Goal: Task Accomplishment & Management: Use online tool/utility

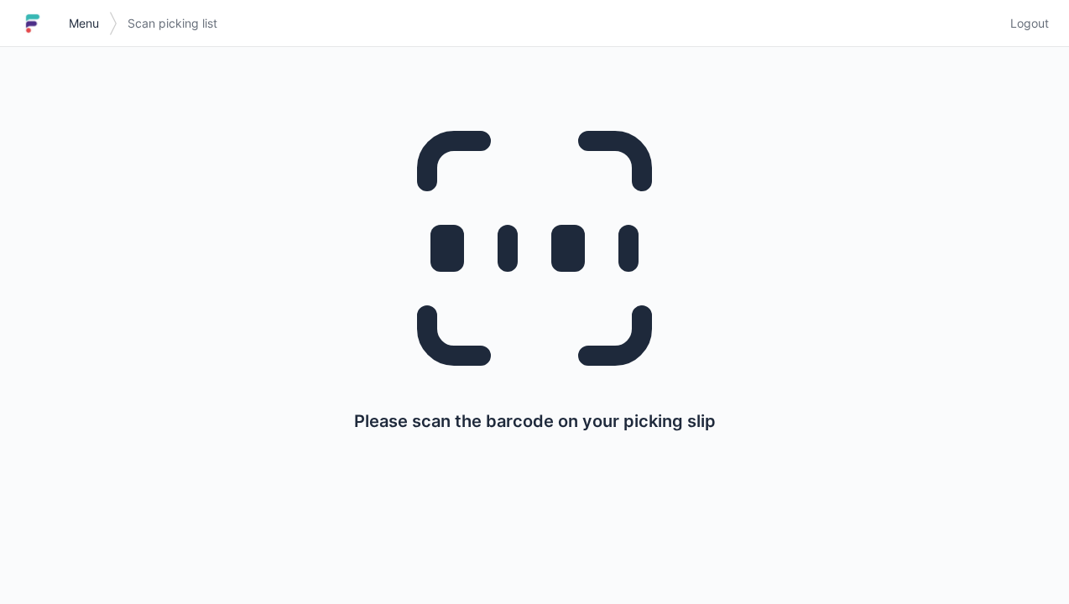
click at [89, 30] on span "Menu" at bounding box center [84, 23] width 30 height 17
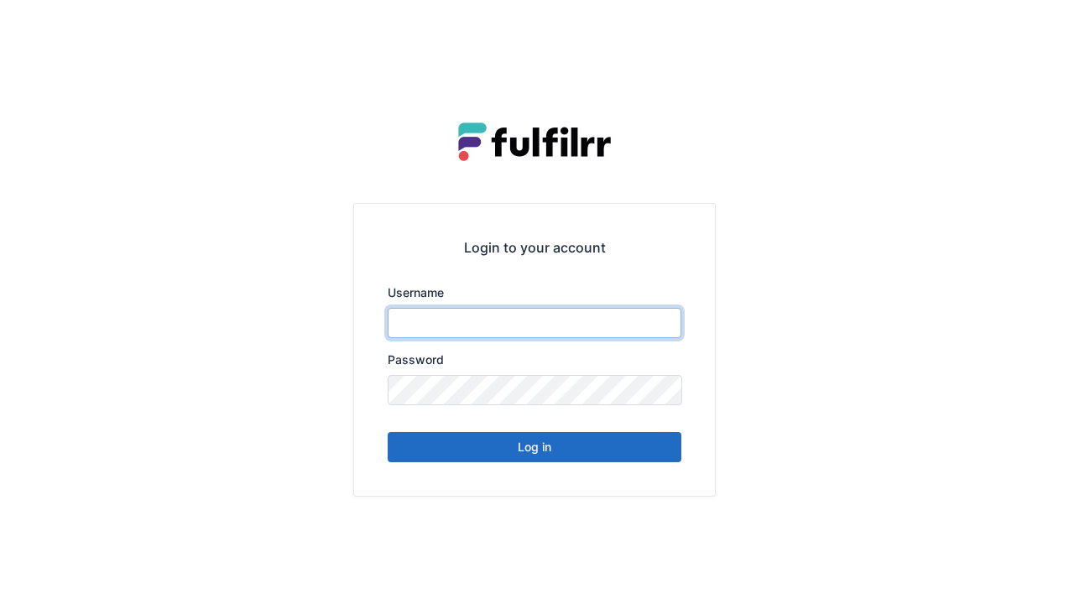
type input "******"
click at [543, 457] on button "Log in" at bounding box center [535, 447] width 294 height 30
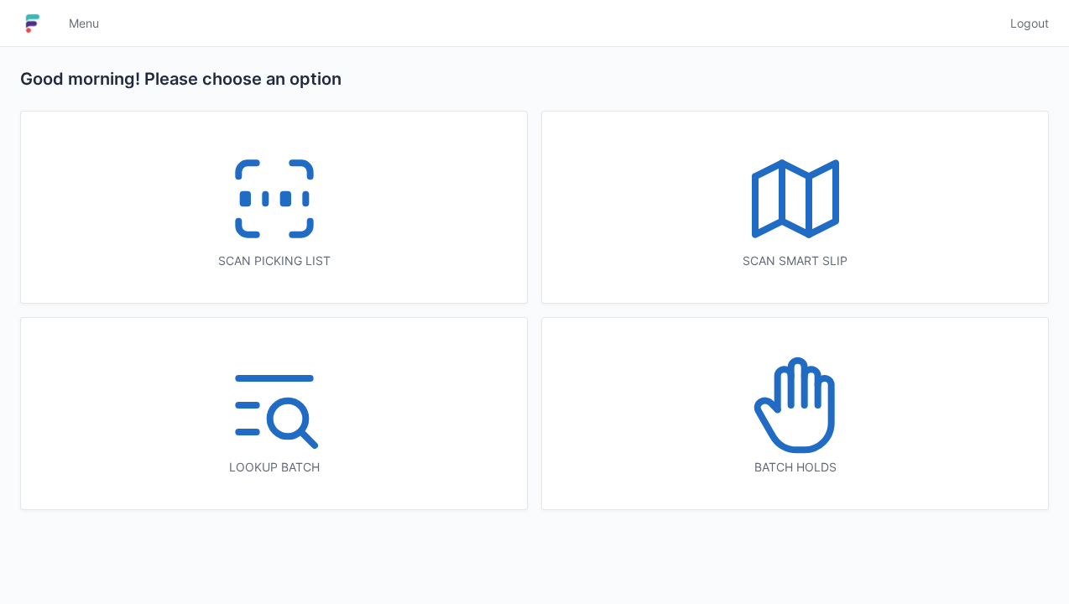
click at [299, 223] on icon at bounding box center [274, 198] width 107 height 107
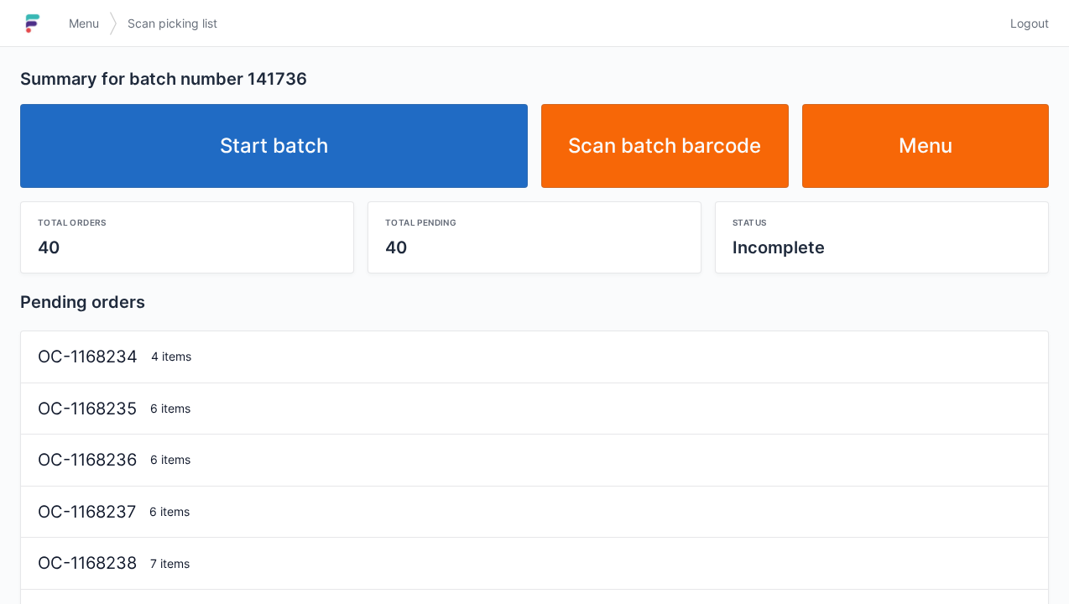
click at [307, 156] on link "Start batch" at bounding box center [274, 146] width 508 height 84
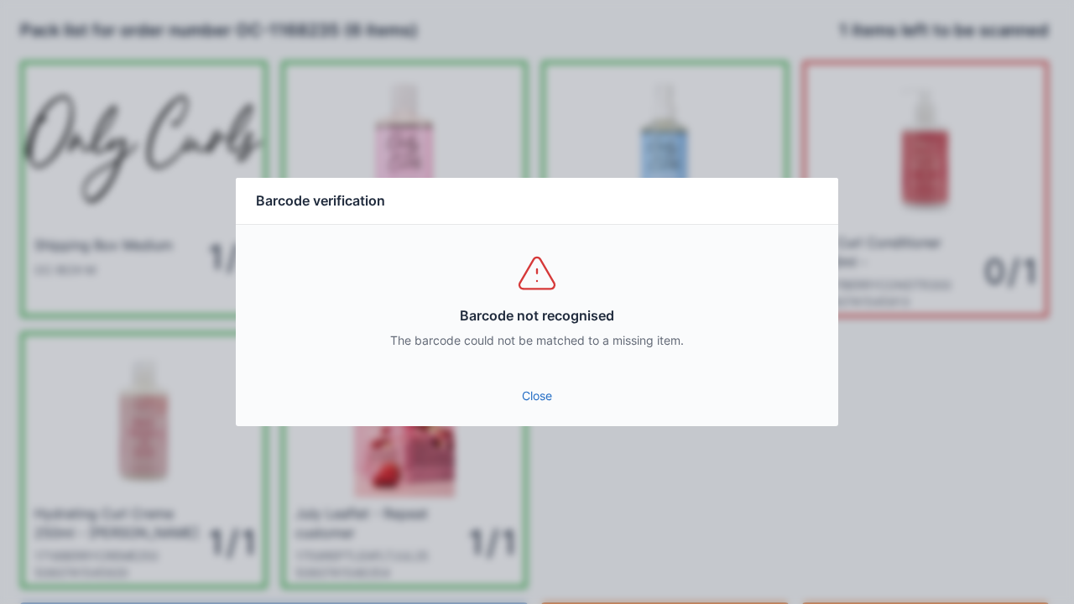
click at [535, 406] on link "Close" at bounding box center [537, 396] width 576 height 30
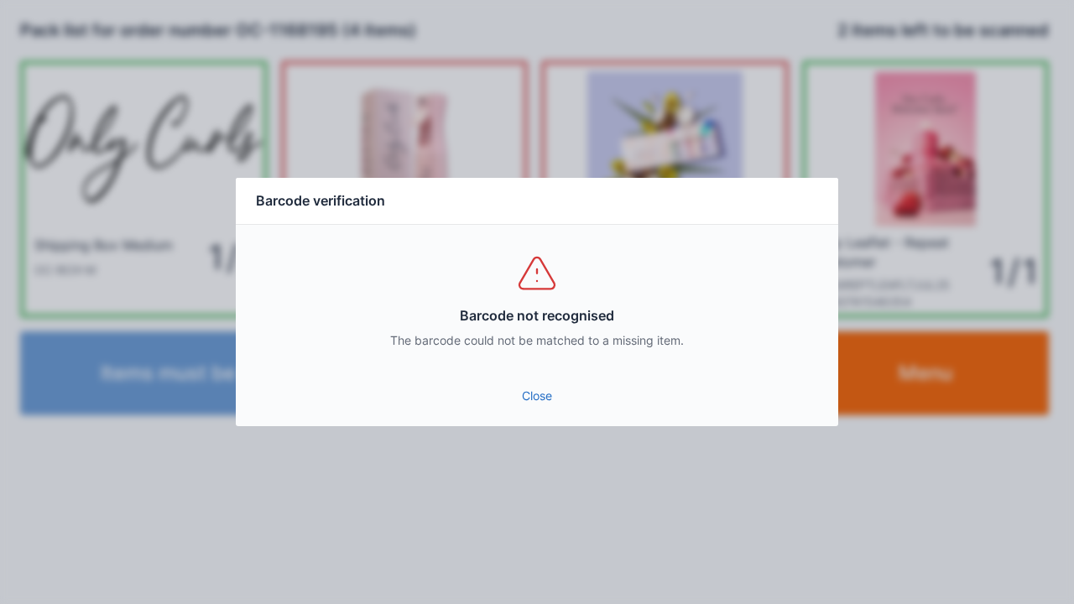
click at [534, 403] on link "Close" at bounding box center [537, 396] width 576 height 30
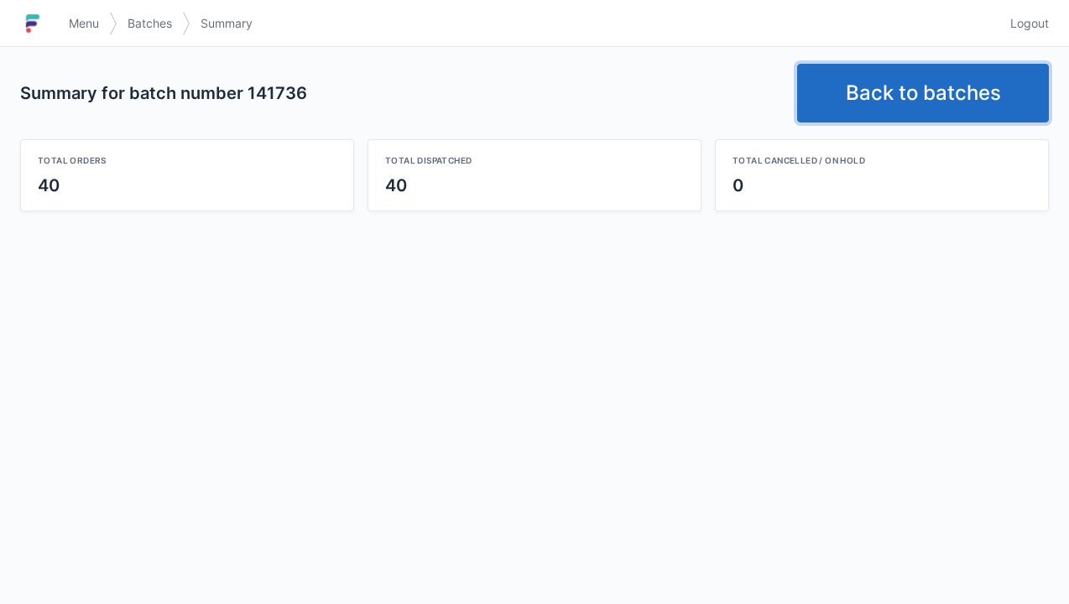
click at [902, 93] on link "Back to batches" at bounding box center [923, 93] width 252 height 59
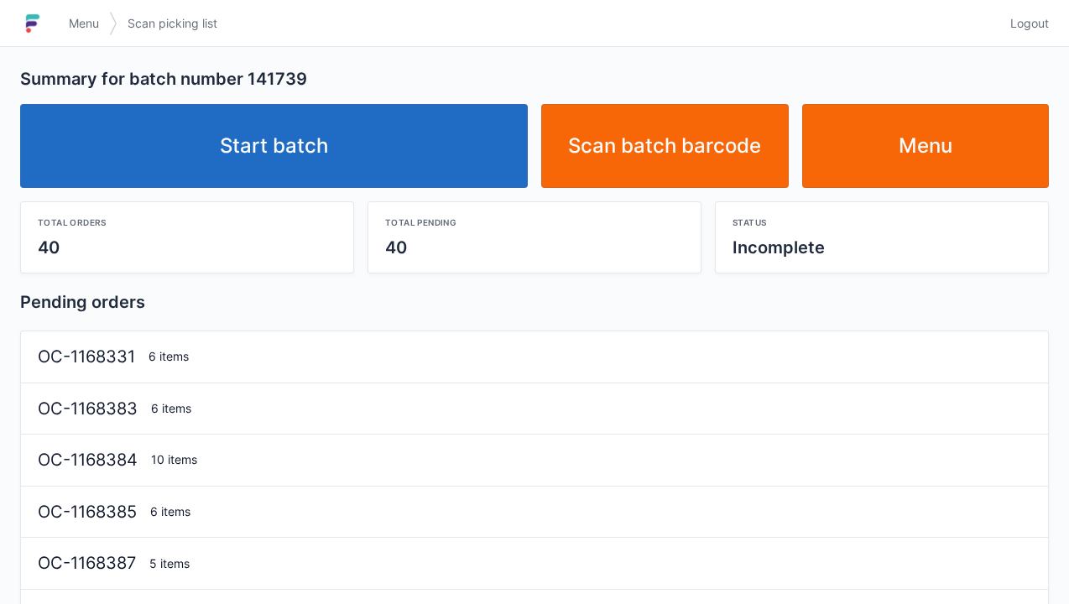
click at [296, 159] on link "Start batch" at bounding box center [274, 146] width 508 height 84
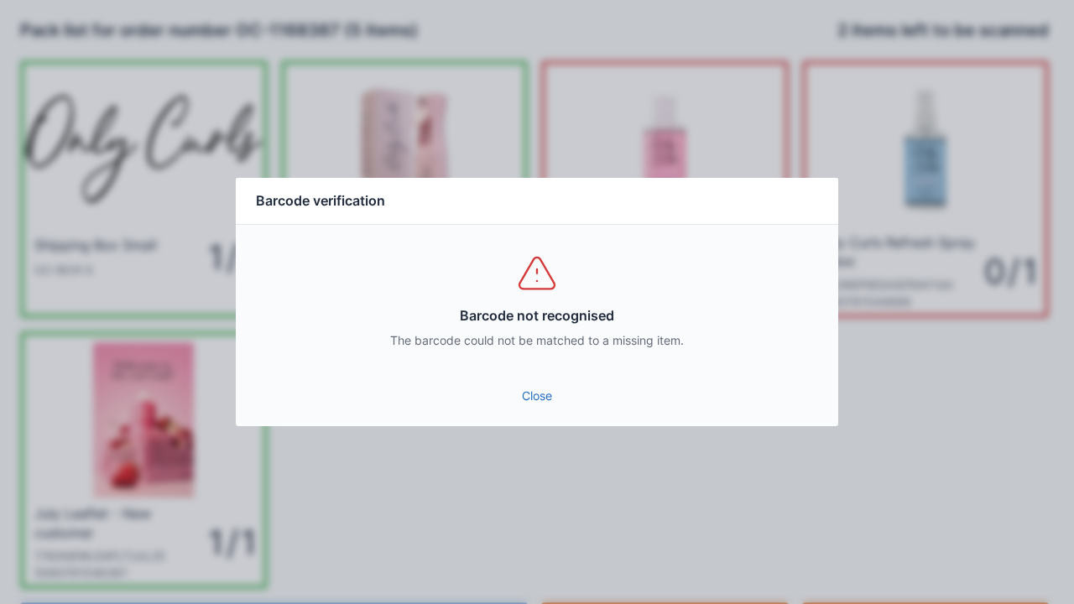
click at [561, 426] on div "Close" at bounding box center [537, 401] width 603 height 50
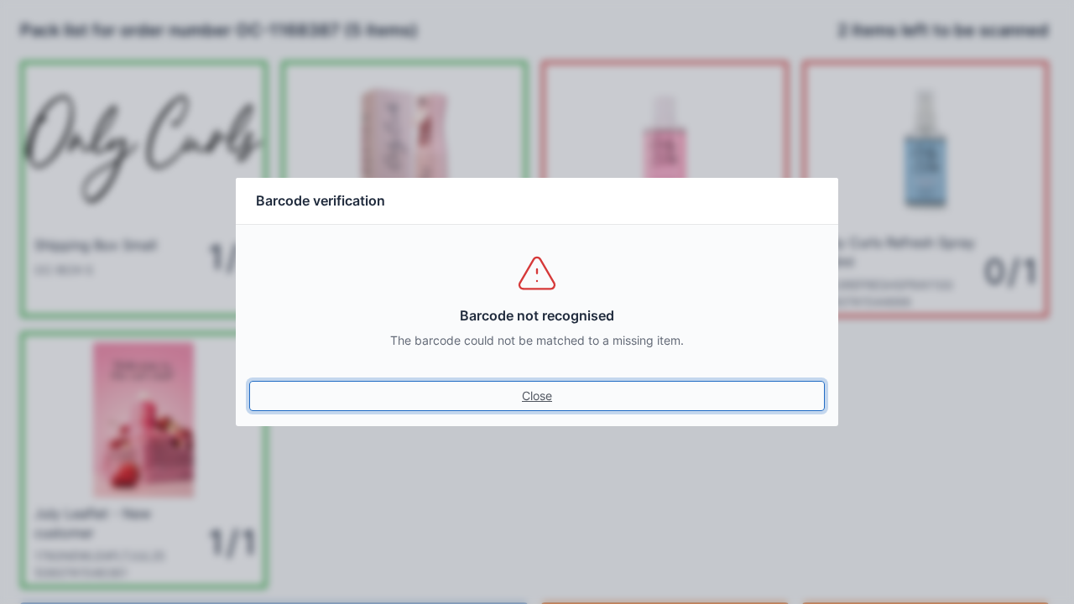
click at [557, 401] on link "Close" at bounding box center [537, 396] width 576 height 30
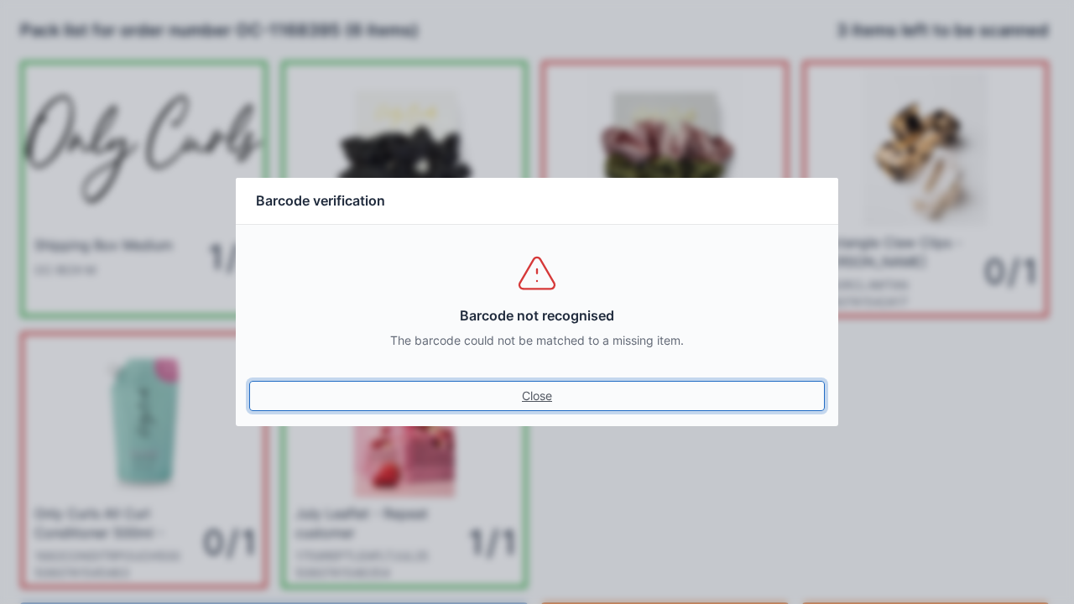
click at [525, 397] on link "Close" at bounding box center [537, 396] width 576 height 30
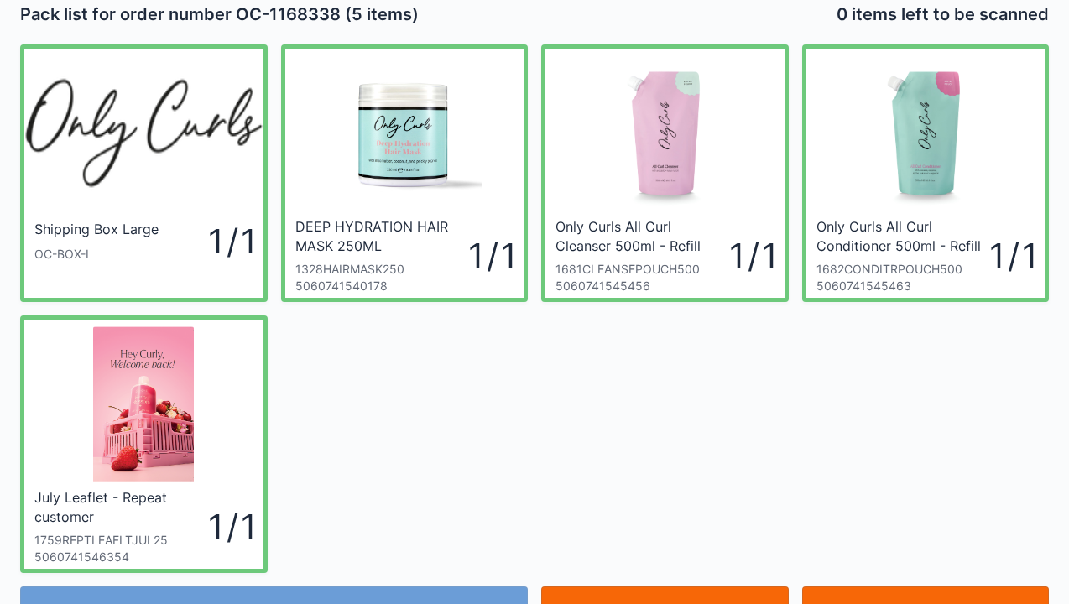
scroll to position [97, 0]
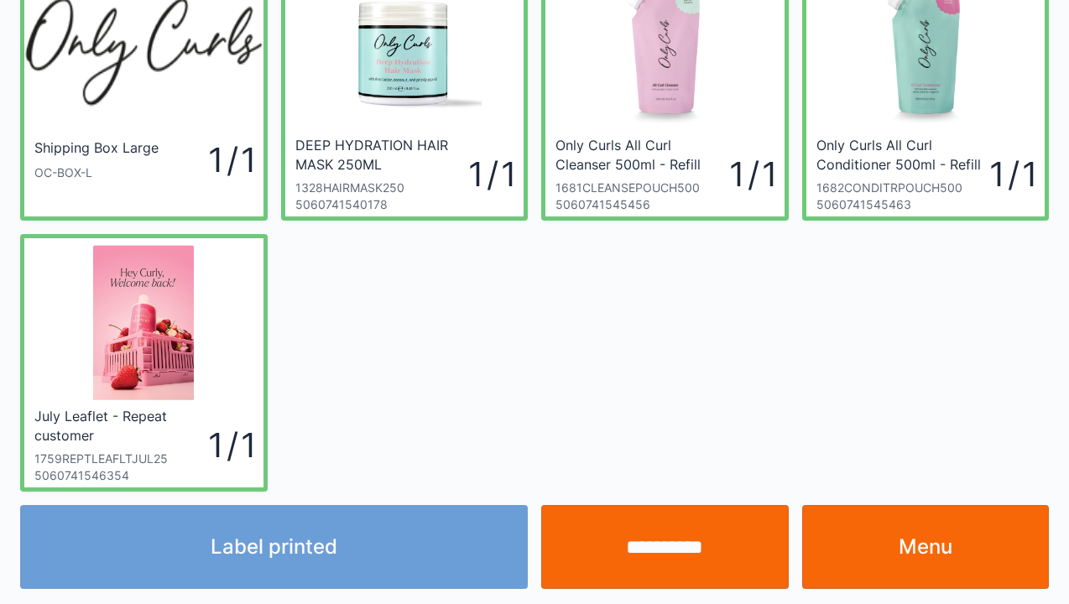
click at [940, 551] on link "Menu" at bounding box center [926, 547] width 248 height 84
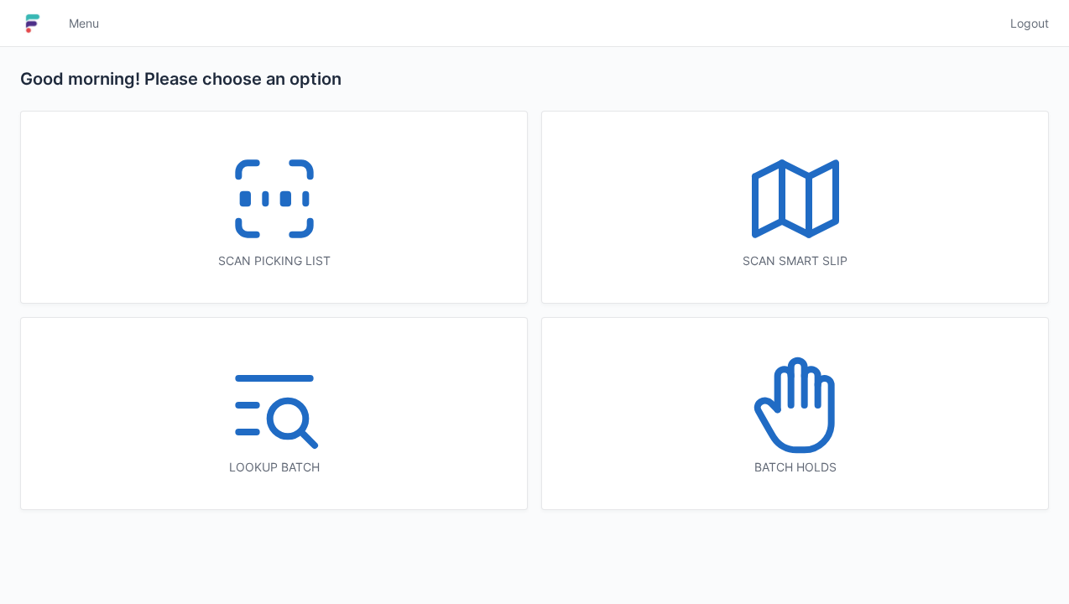
click at [291, 228] on icon at bounding box center [274, 198] width 107 height 107
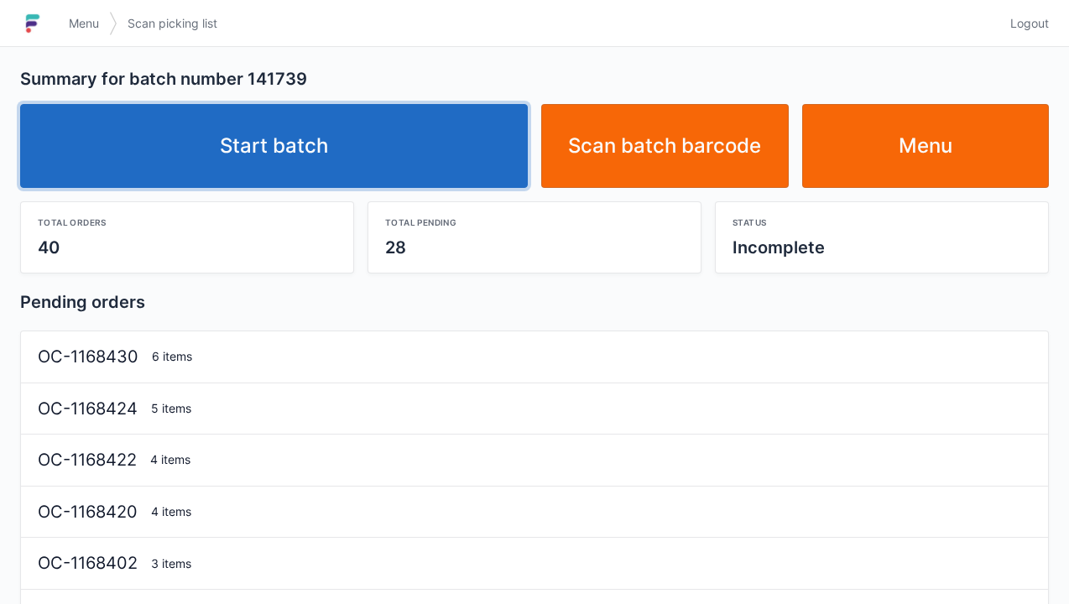
click at [292, 174] on link "Start batch" at bounding box center [274, 146] width 508 height 84
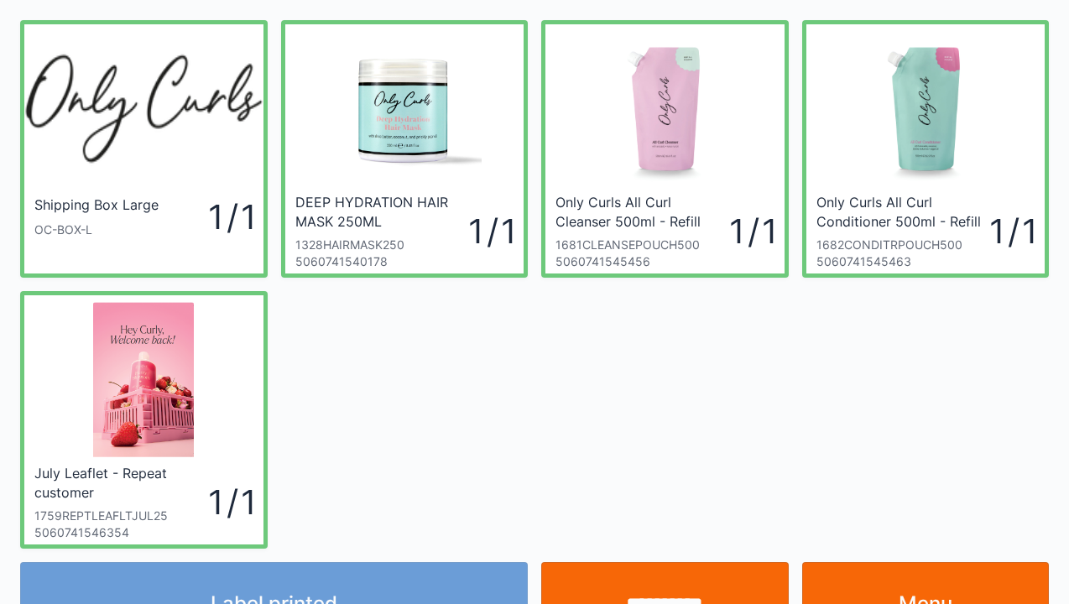
scroll to position [97, 0]
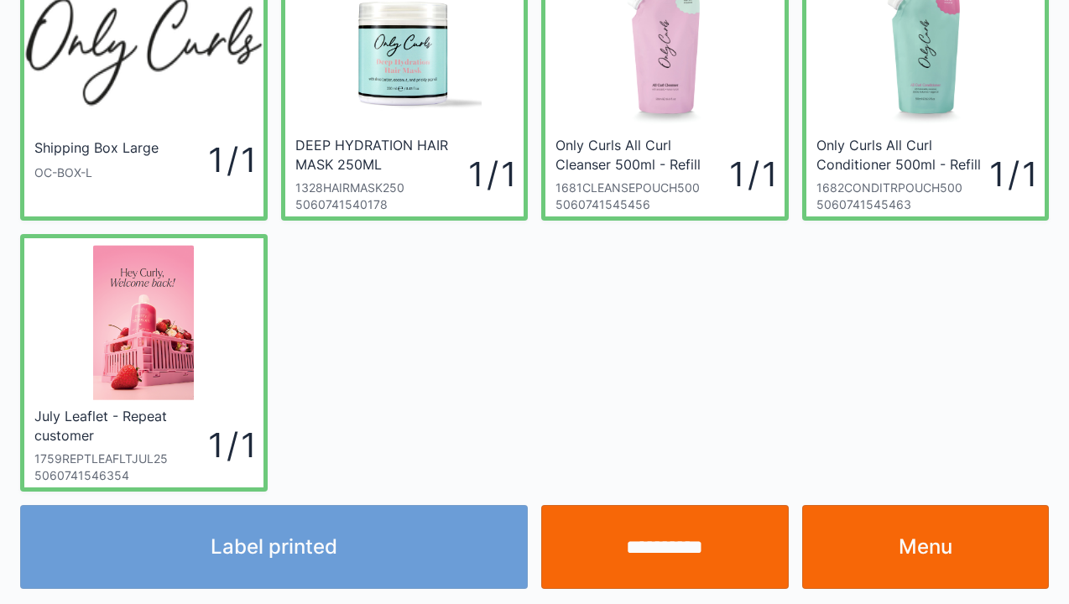
click at [933, 539] on link "Menu" at bounding box center [926, 547] width 248 height 84
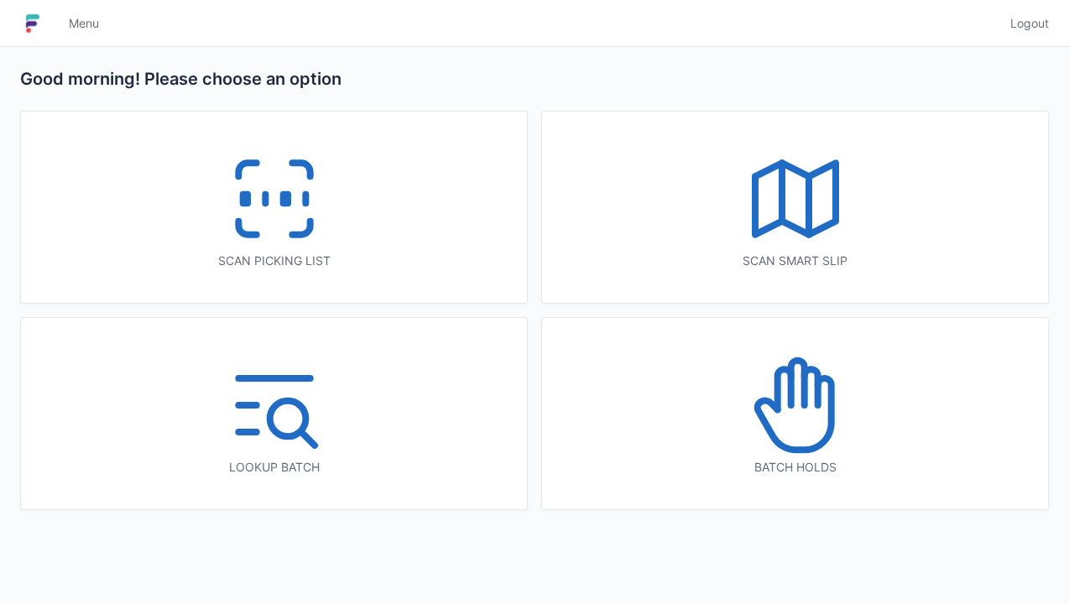
click at [258, 225] on icon at bounding box center [274, 198] width 107 height 107
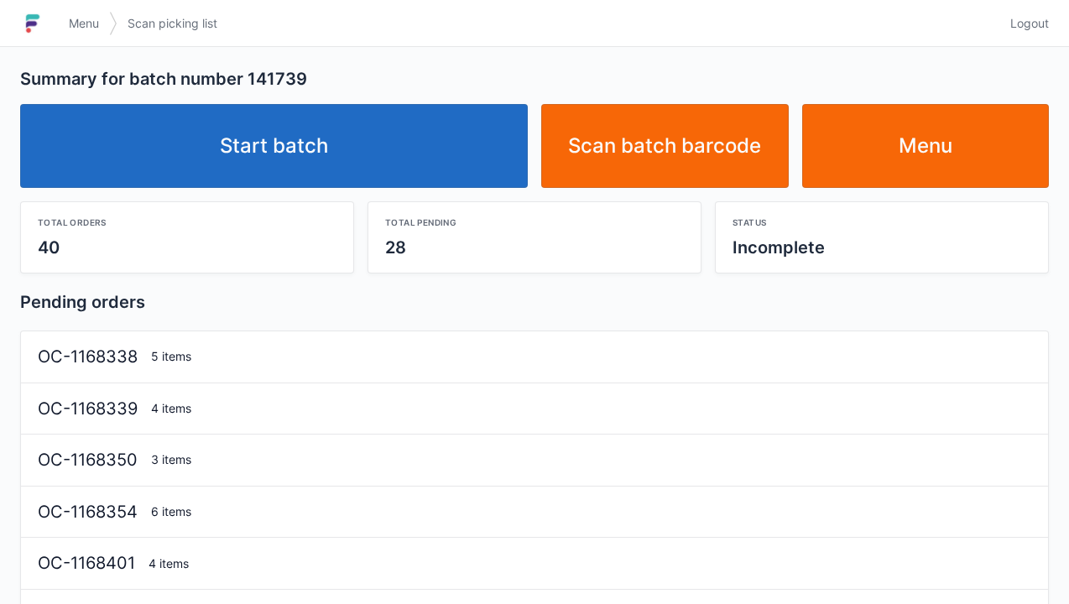
click at [296, 159] on link "Start batch" at bounding box center [274, 146] width 508 height 84
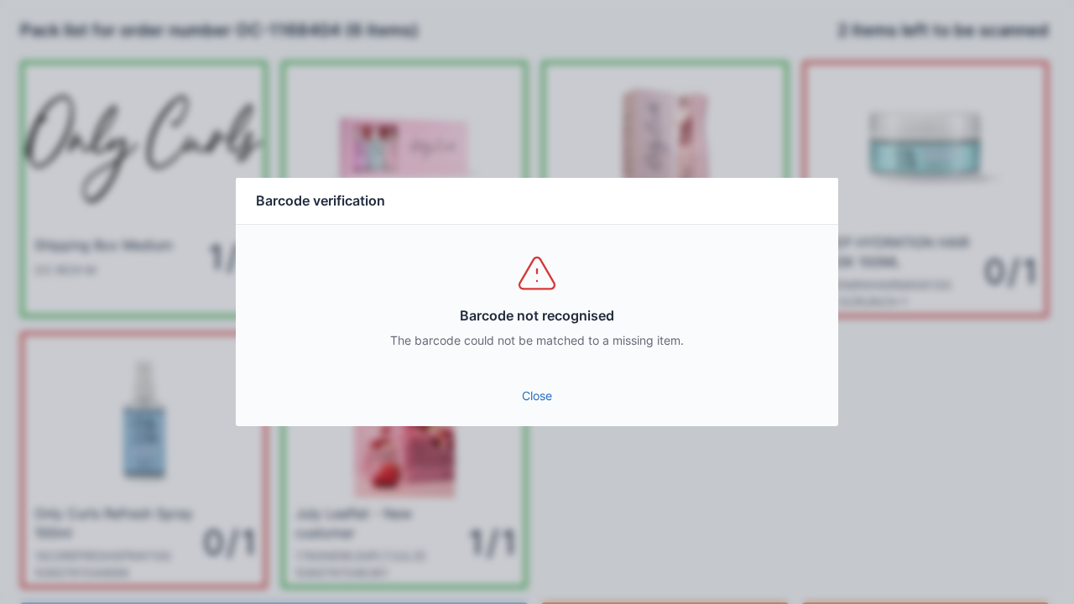
click at [539, 398] on link "Close" at bounding box center [537, 396] width 576 height 30
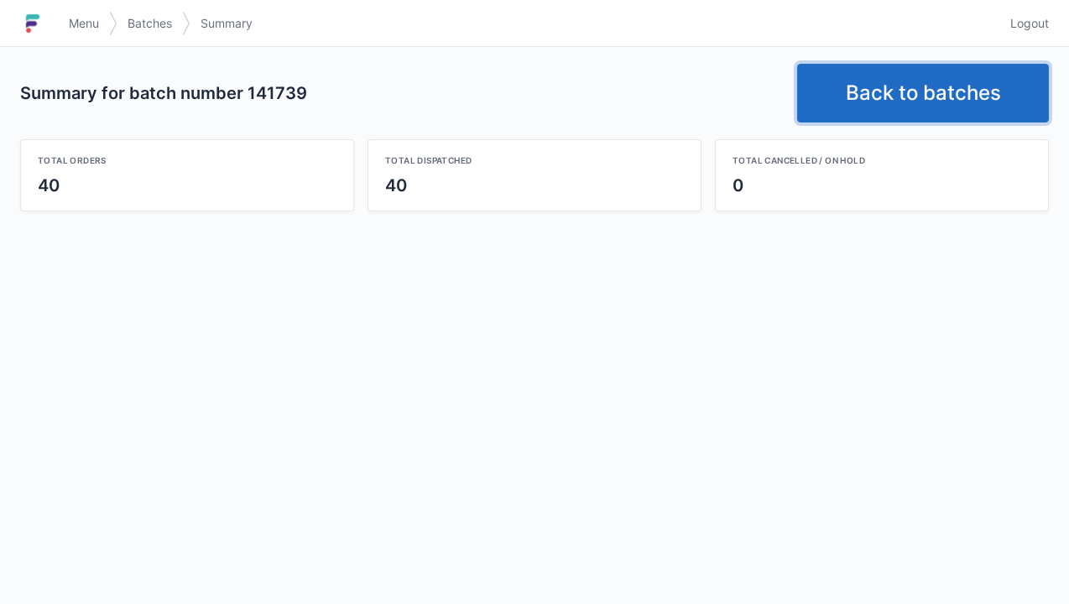
click at [902, 91] on link "Back to batches" at bounding box center [923, 93] width 252 height 59
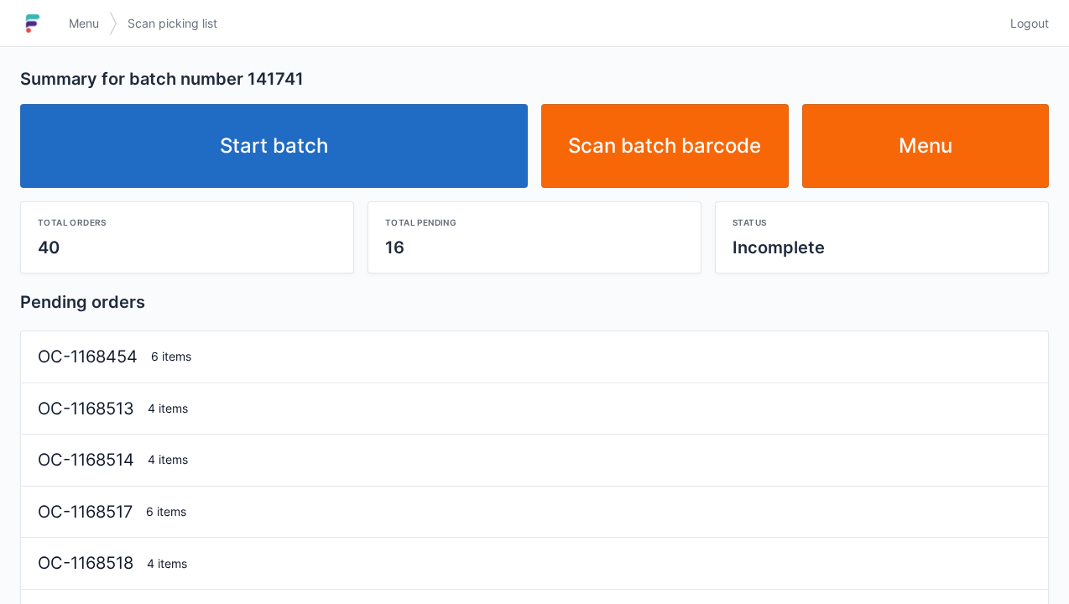
click at [346, 154] on link "Start batch" at bounding box center [274, 146] width 508 height 84
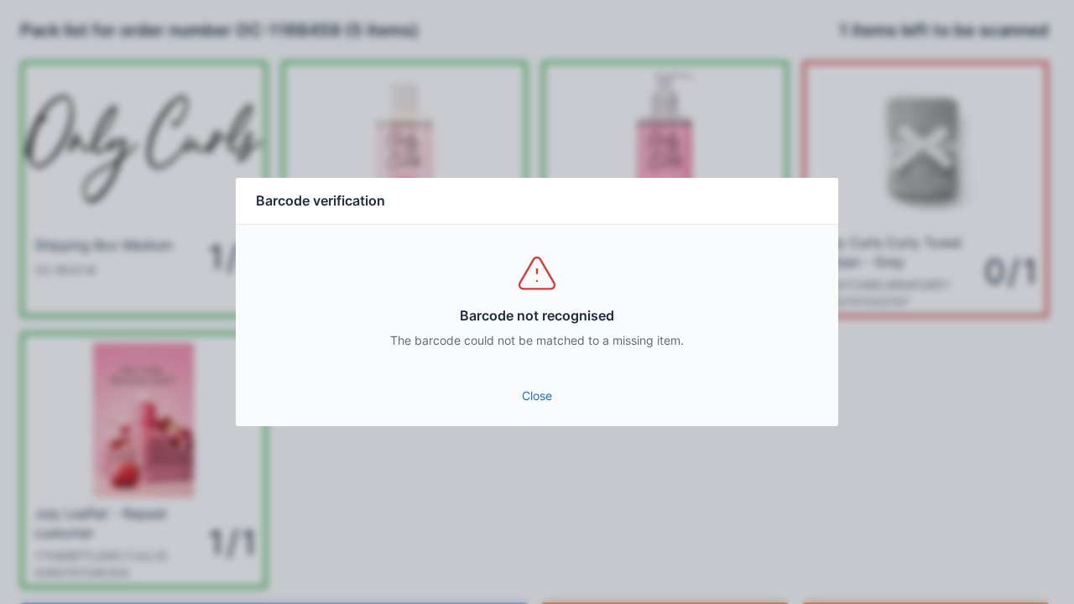
click at [549, 421] on div "Close" at bounding box center [537, 401] width 603 height 50
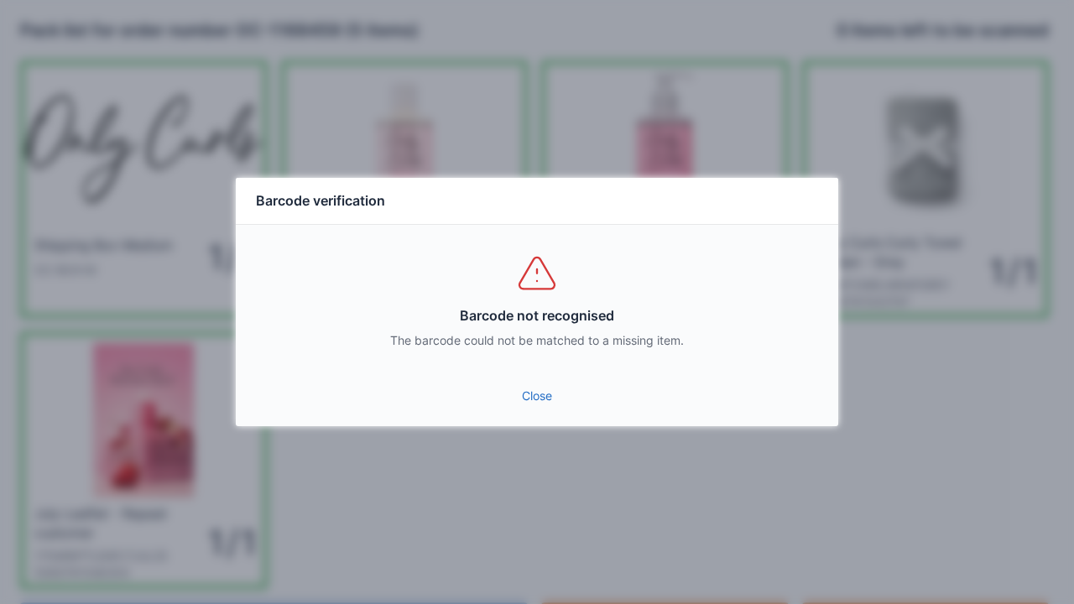
click at [561, 398] on link "Close" at bounding box center [537, 396] width 576 height 30
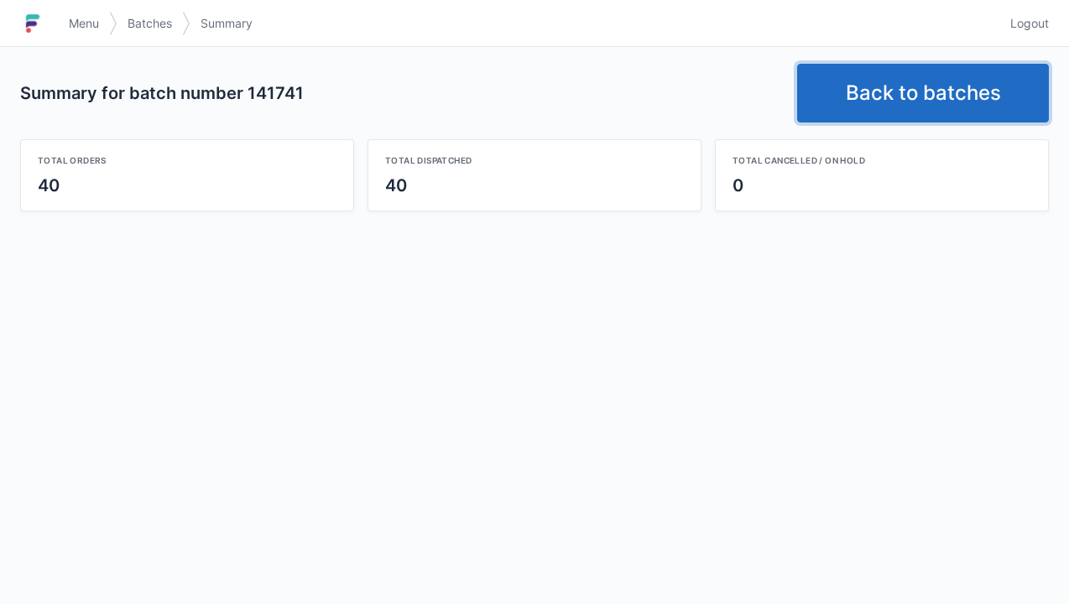
click at [908, 95] on link "Back to batches" at bounding box center [923, 93] width 252 height 59
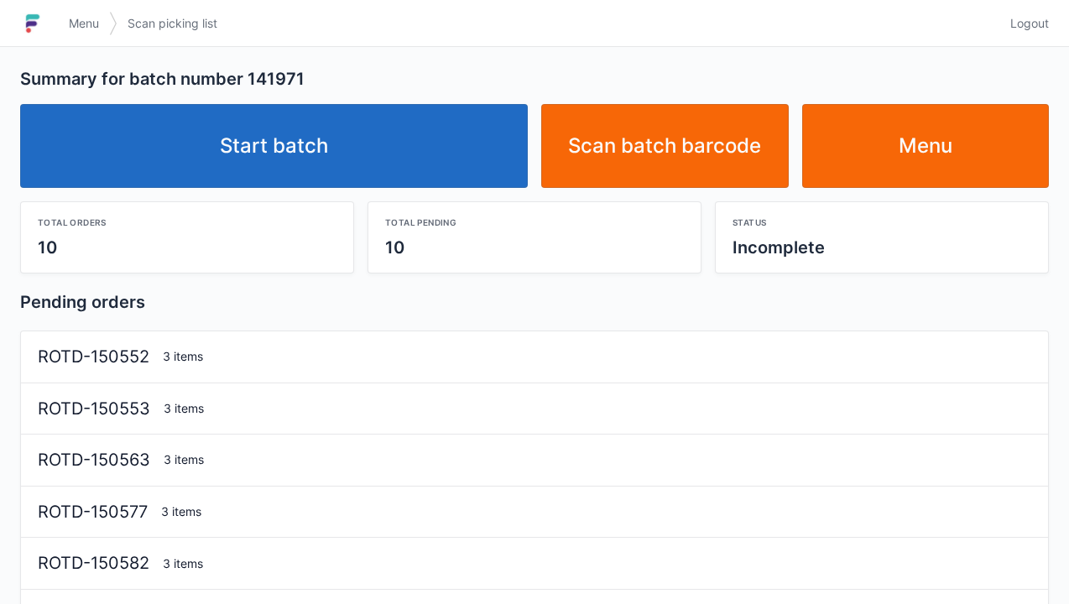
click at [300, 186] on link "Start batch" at bounding box center [274, 146] width 508 height 84
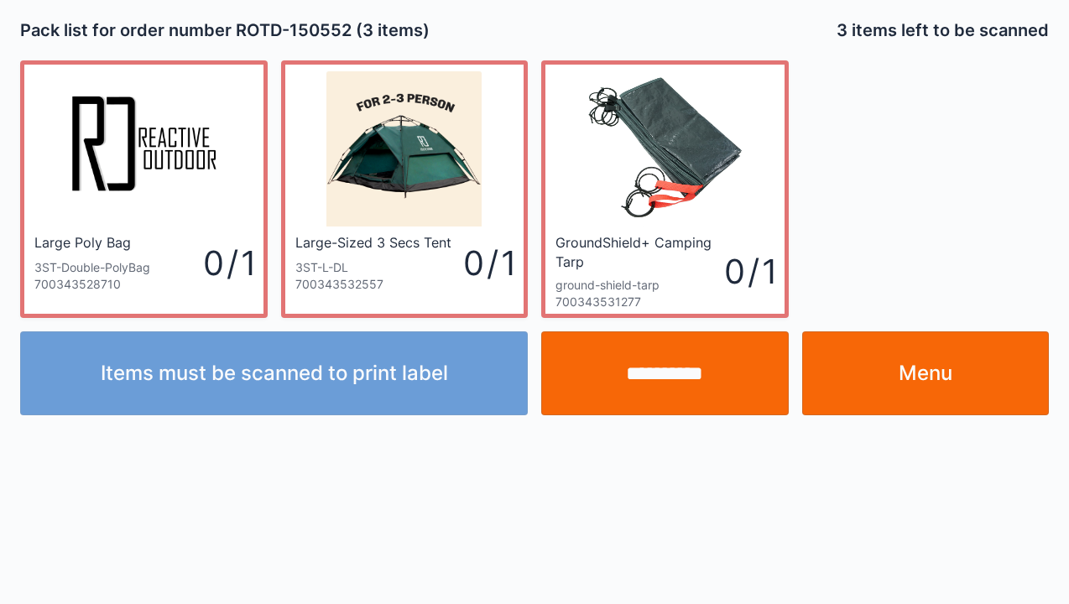
click at [914, 377] on link "Menu" at bounding box center [926, 374] width 248 height 84
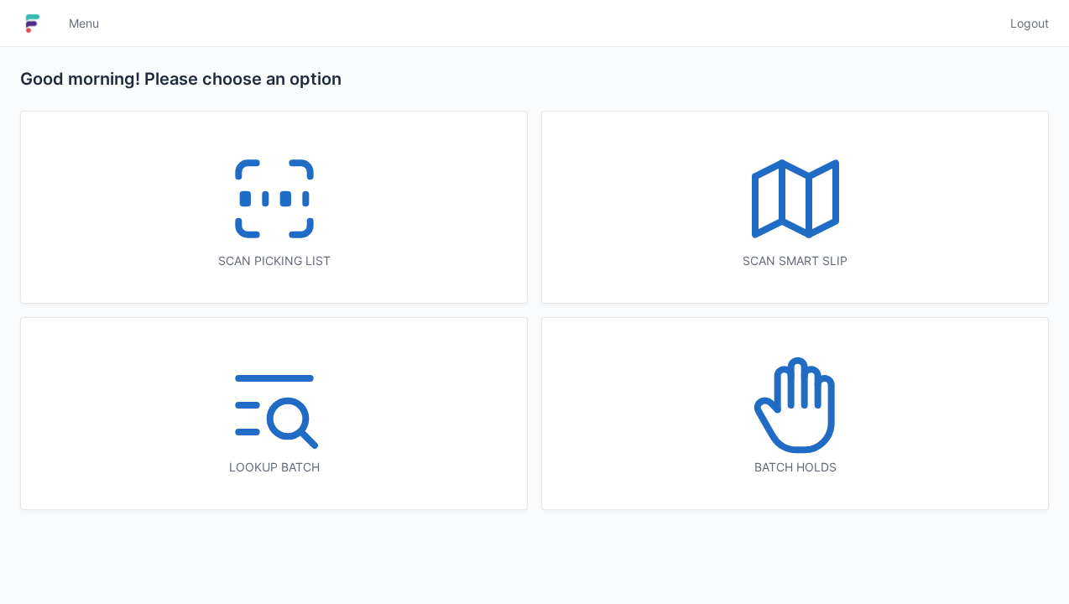
click at [300, 221] on icon at bounding box center [274, 198] width 107 height 107
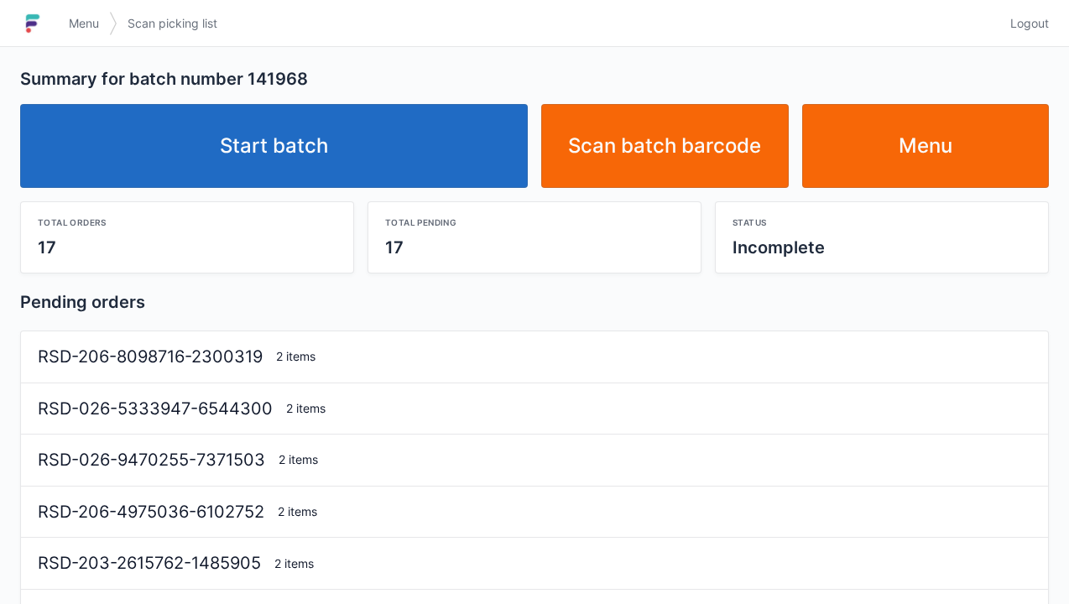
click at [308, 156] on link "Start batch" at bounding box center [274, 146] width 508 height 84
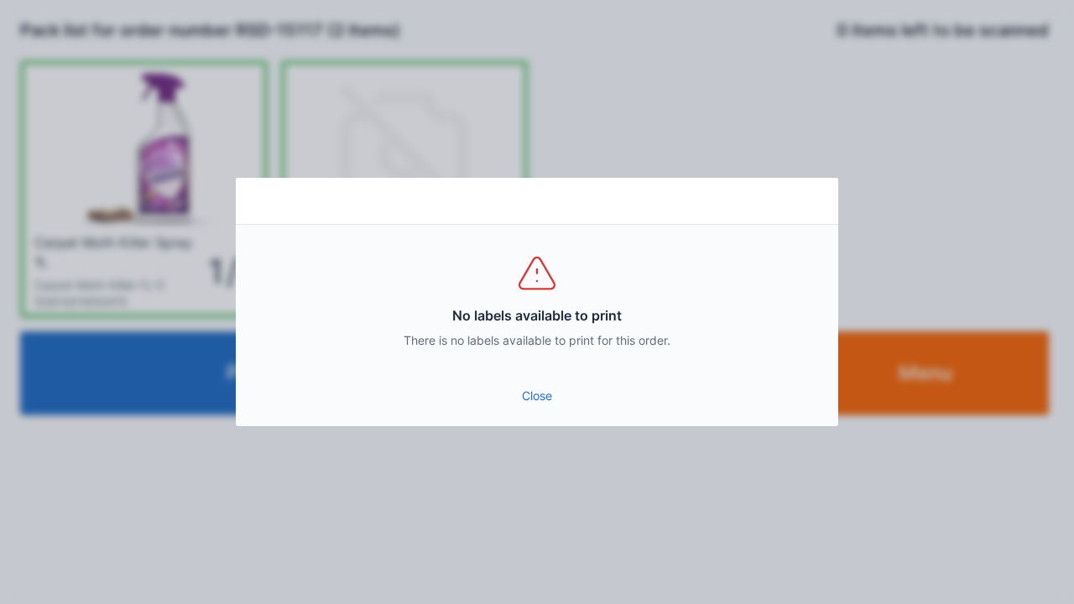
click at [549, 406] on link "Close" at bounding box center [537, 396] width 576 height 30
click at [535, 405] on link "Close" at bounding box center [537, 396] width 576 height 30
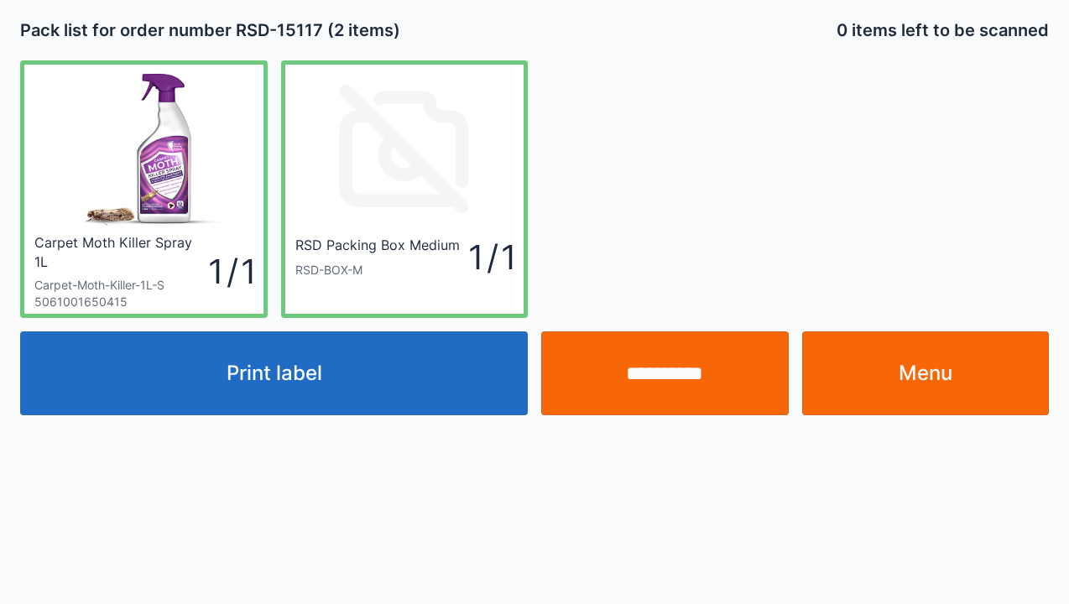
click at [305, 397] on button "Print label" at bounding box center [274, 374] width 508 height 84
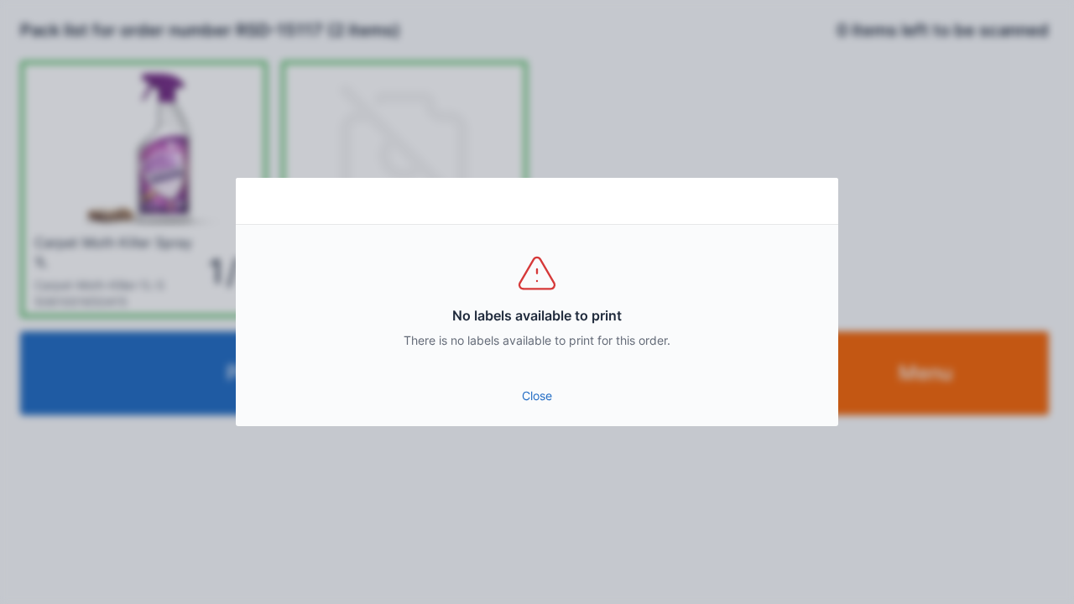
click at [535, 399] on link "Close" at bounding box center [537, 396] width 576 height 30
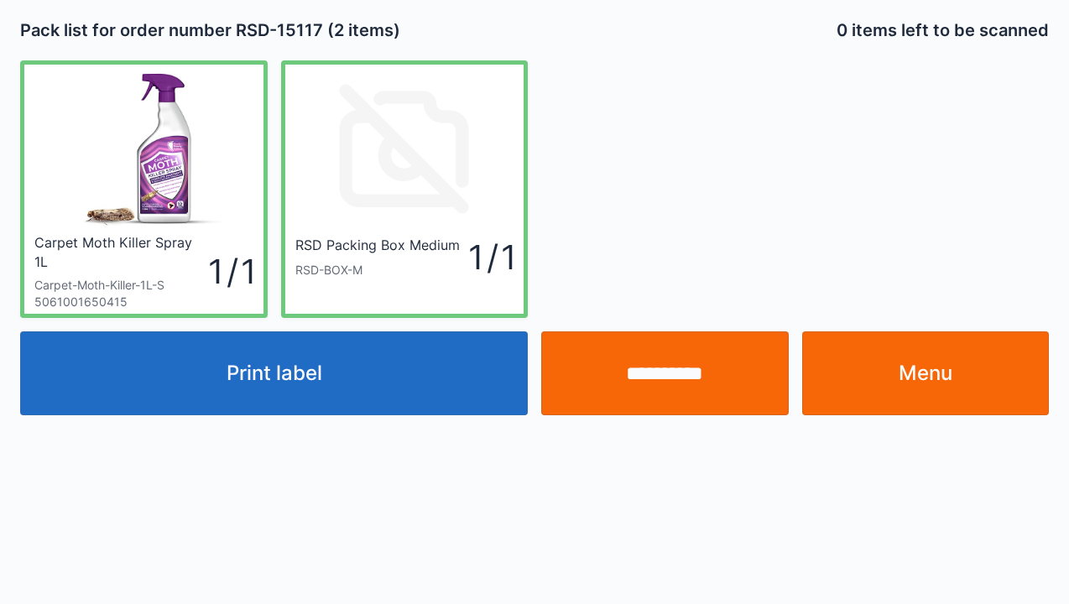
click at [686, 370] on input "**********" at bounding box center [665, 374] width 248 height 84
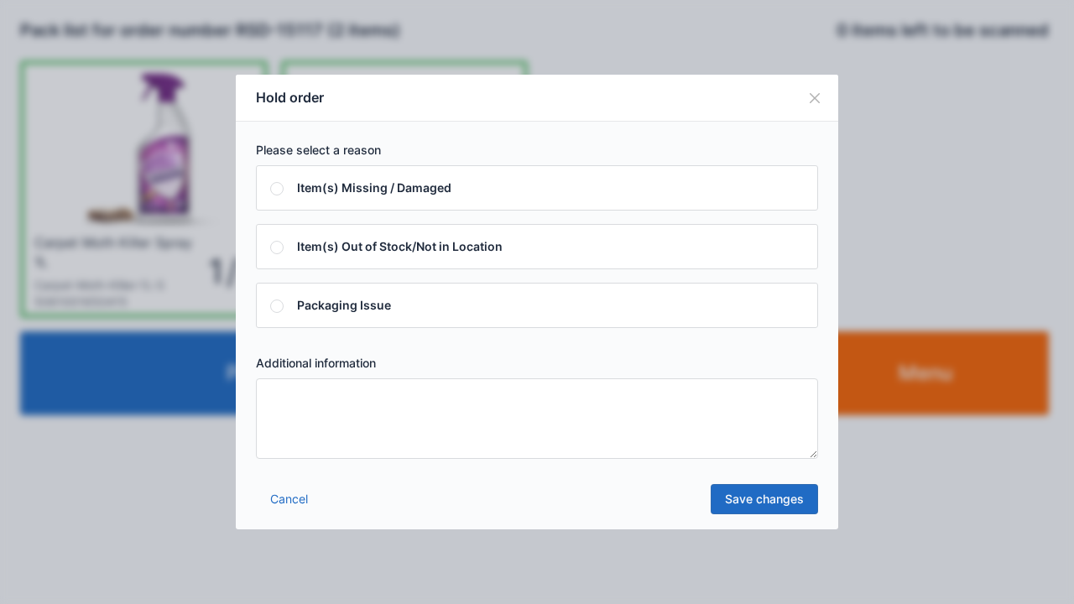
click at [289, 398] on textarea at bounding box center [537, 419] width 562 height 81
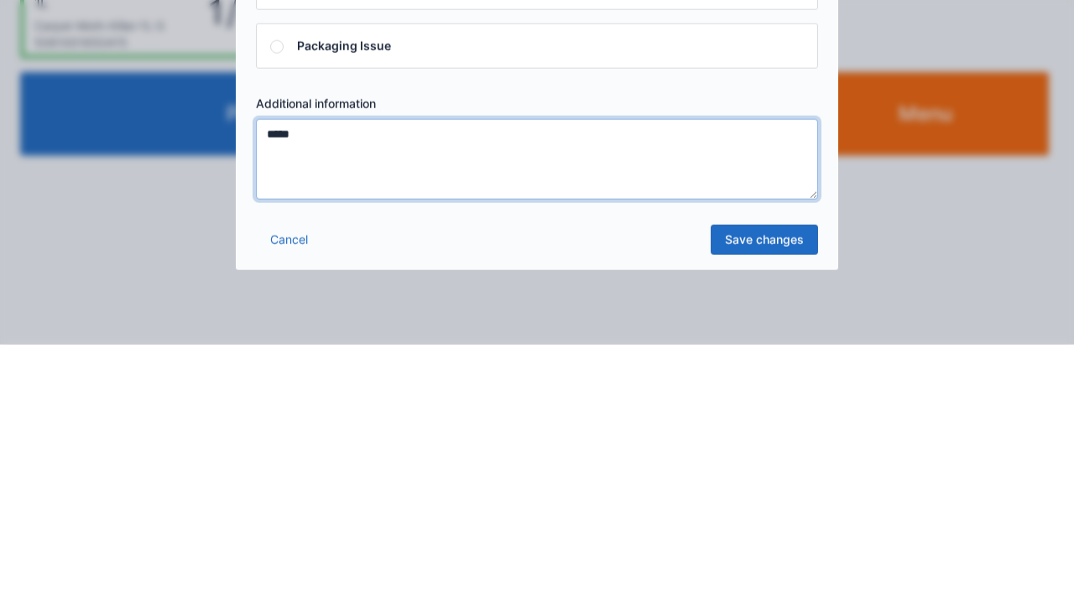
type textarea "*****"
click at [768, 509] on link "Save changes" at bounding box center [764, 499] width 107 height 30
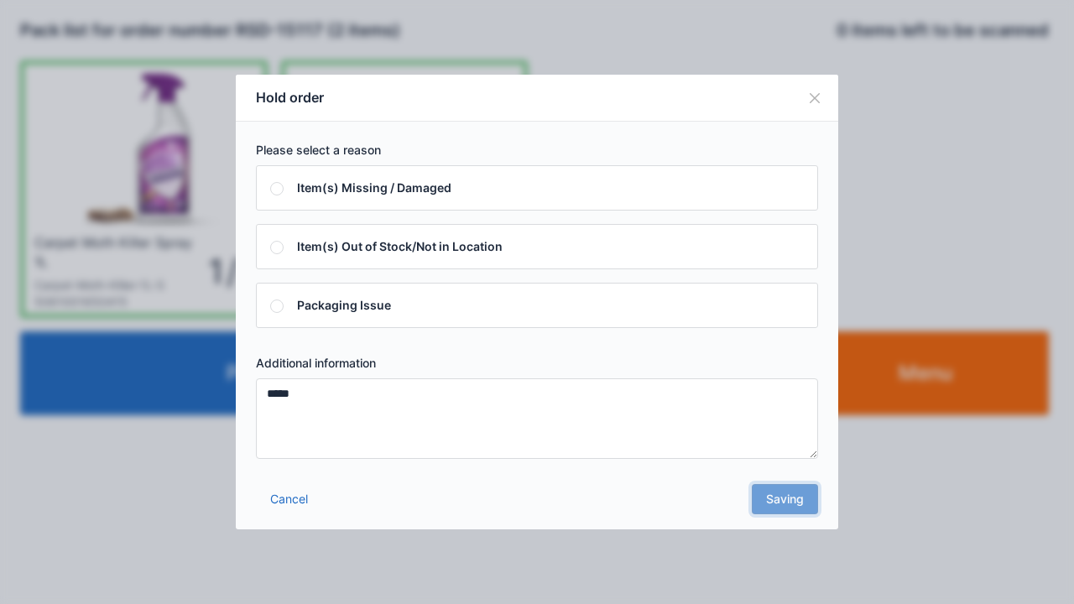
click at [790, 504] on div "Cancel Saving" at bounding box center [537, 504] width 603 height 50
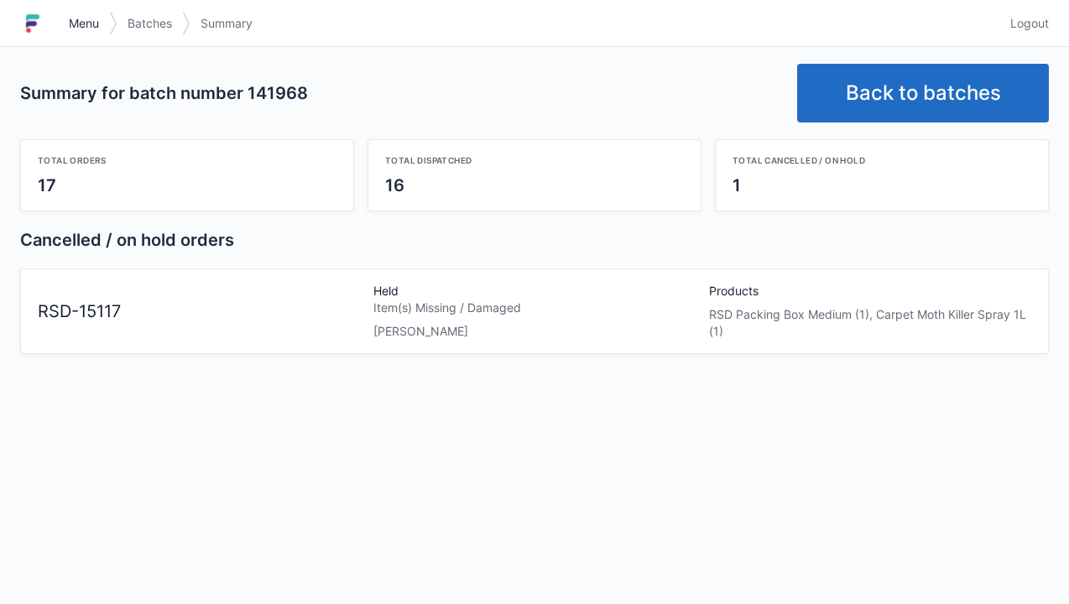
click at [76, 35] on link "Menu" at bounding box center [84, 23] width 50 height 30
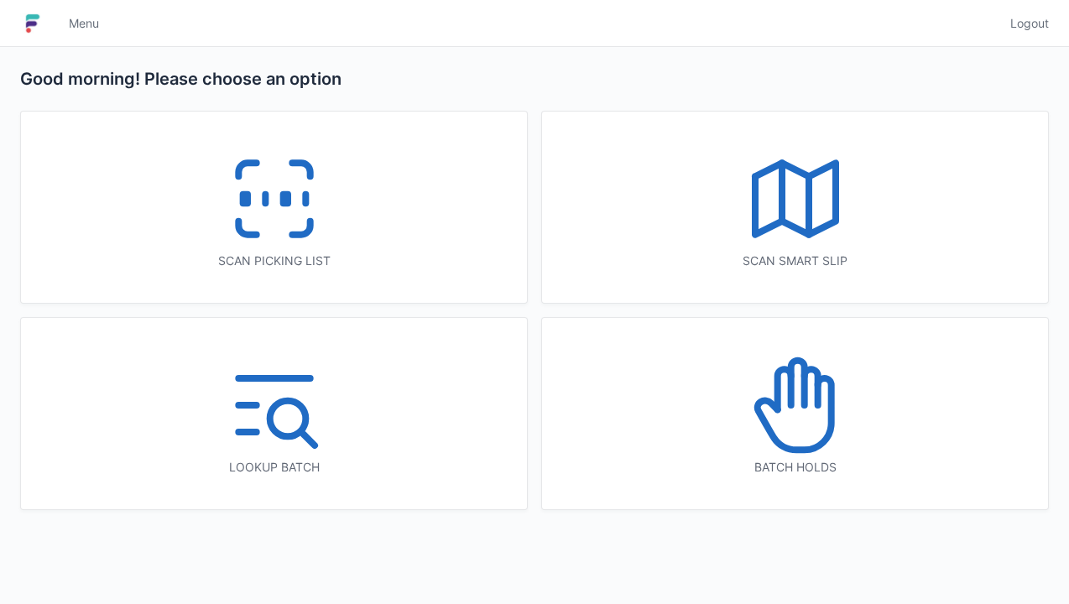
click at [809, 436] on icon at bounding box center [795, 405] width 107 height 107
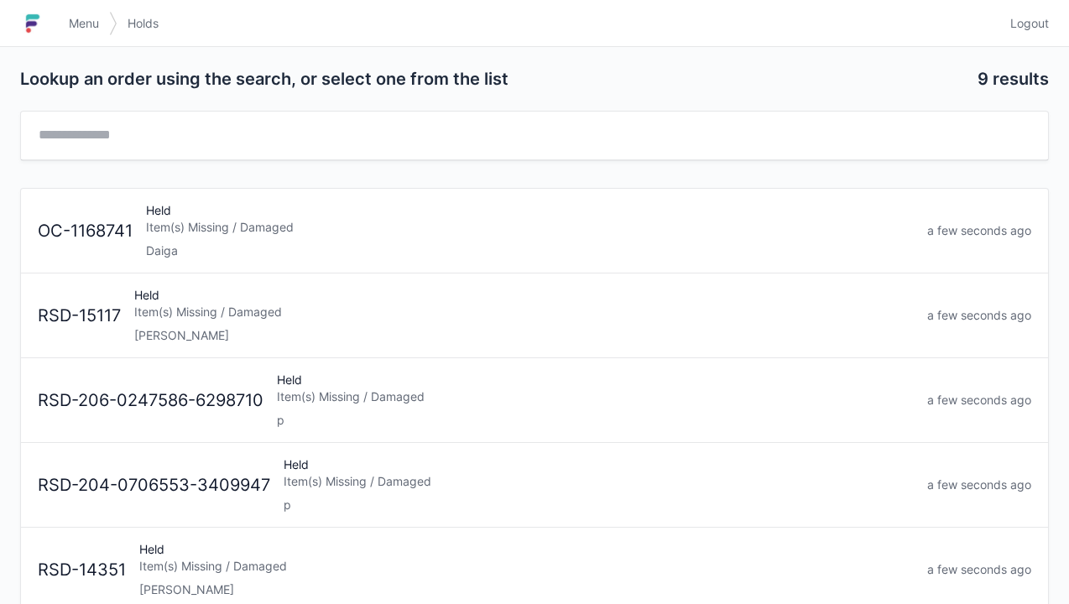
click at [240, 315] on div "Item(s) Missing / Damaged" at bounding box center [524, 312] width 780 height 17
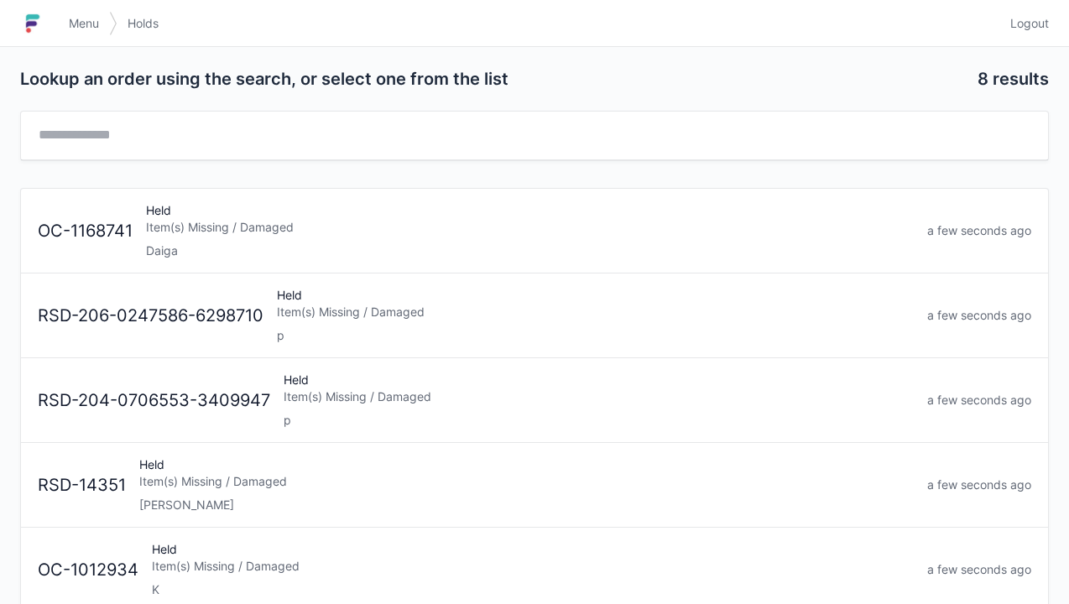
click at [78, 22] on span "Menu" at bounding box center [84, 23] width 30 height 17
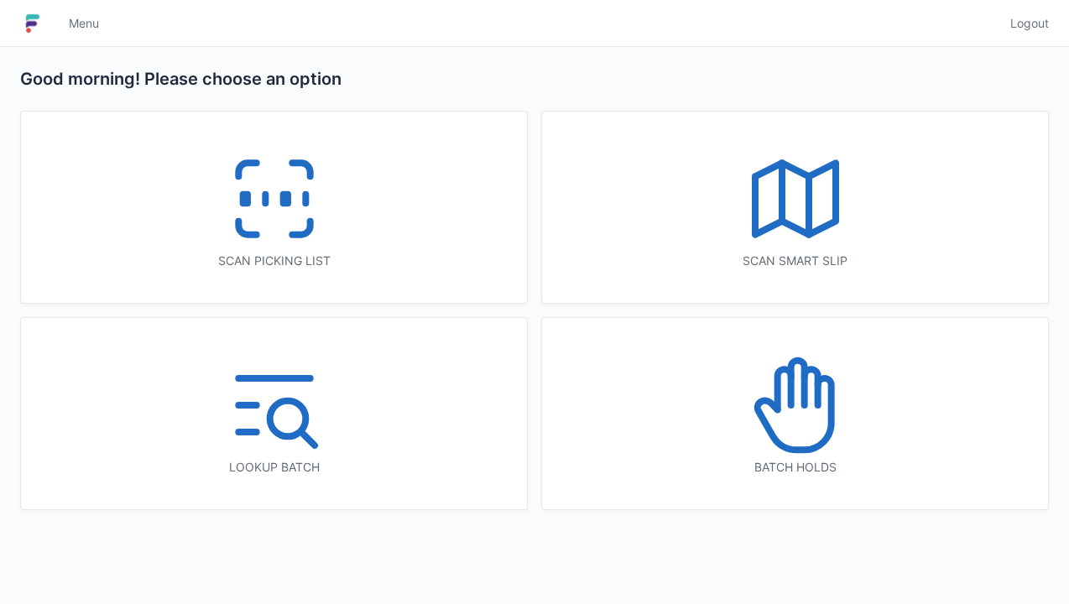
click at [246, 198] on rect at bounding box center [245, 199] width 4 height 9
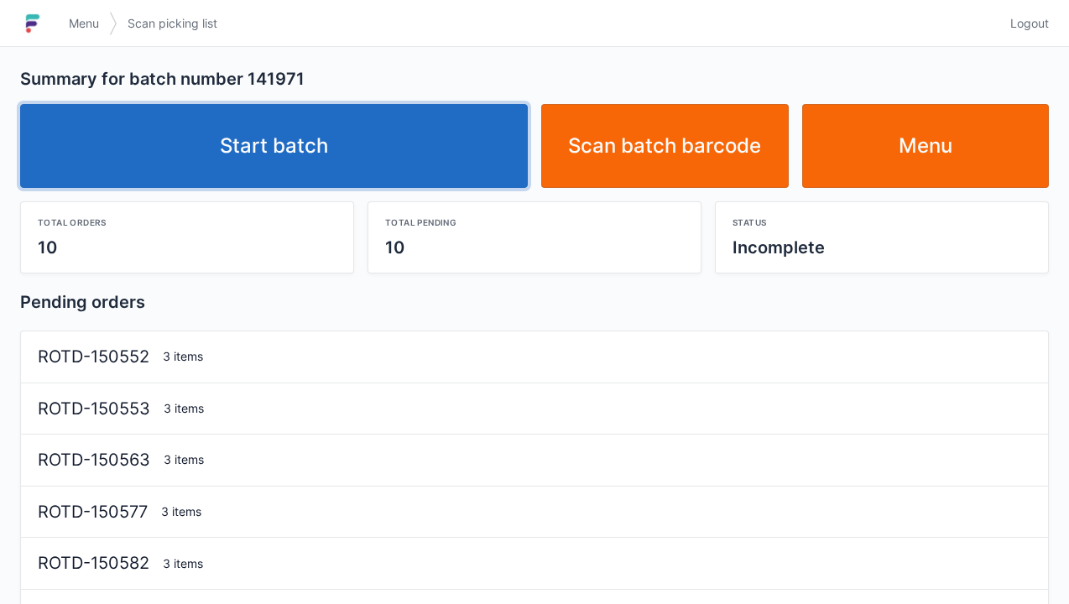
click at [321, 144] on link "Start batch" at bounding box center [274, 146] width 508 height 84
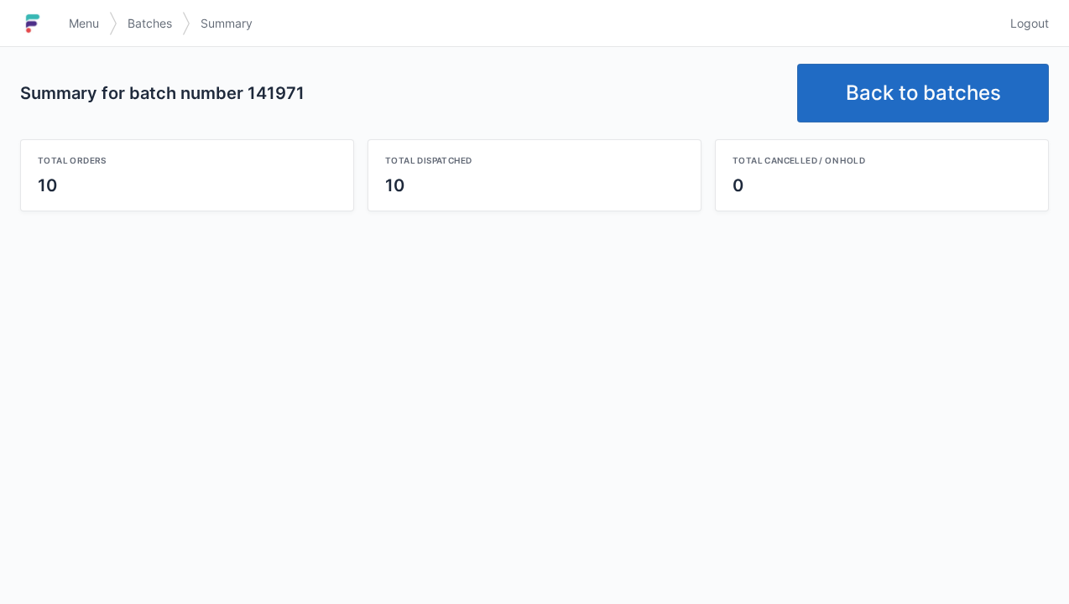
click at [915, 88] on link "Back to batches" at bounding box center [923, 93] width 252 height 59
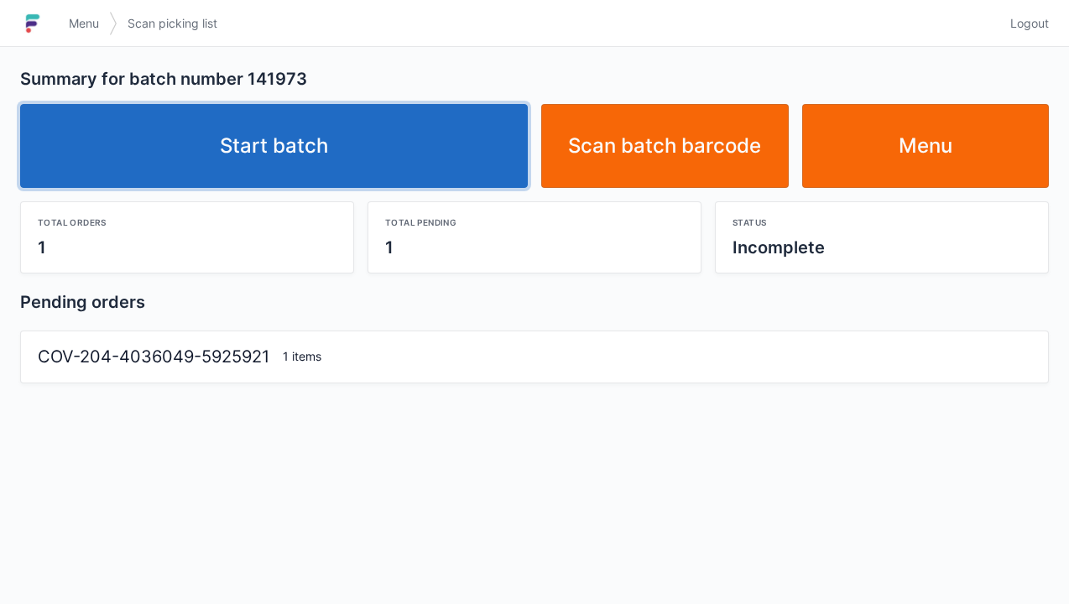
click at [336, 164] on link "Start batch" at bounding box center [274, 146] width 508 height 84
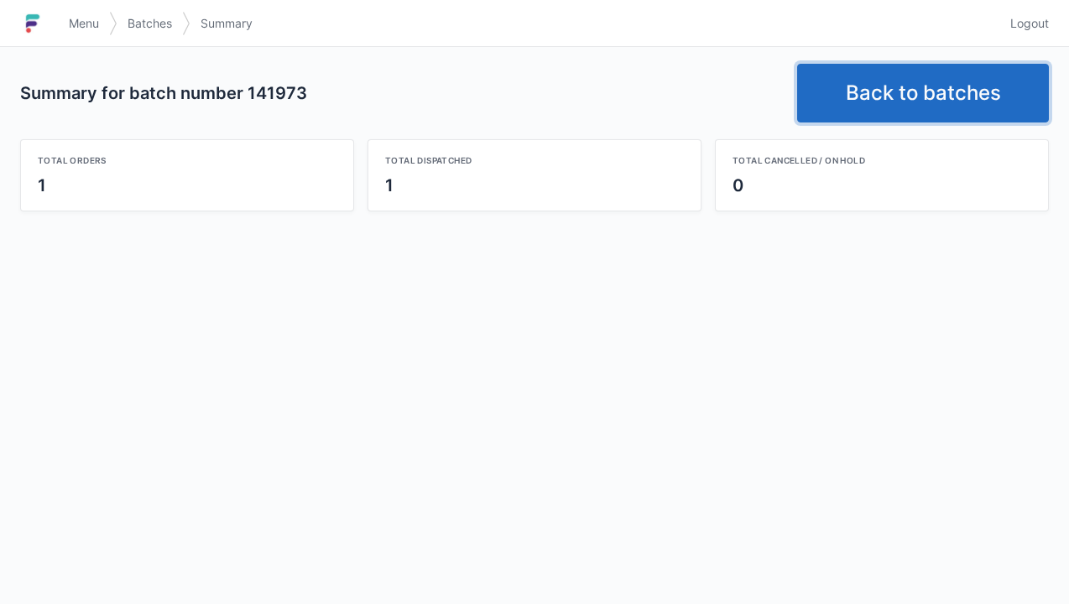
click at [915, 86] on link "Back to batches" at bounding box center [923, 93] width 252 height 59
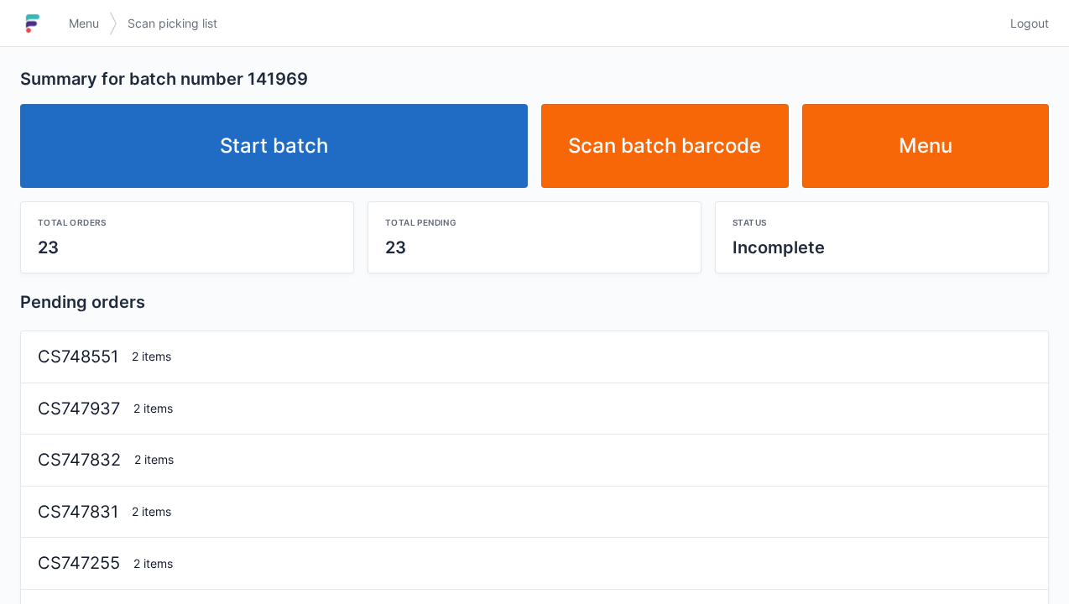
click at [325, 161] on link "Start batch" at bounding box center [274, 146] width 508 height 84
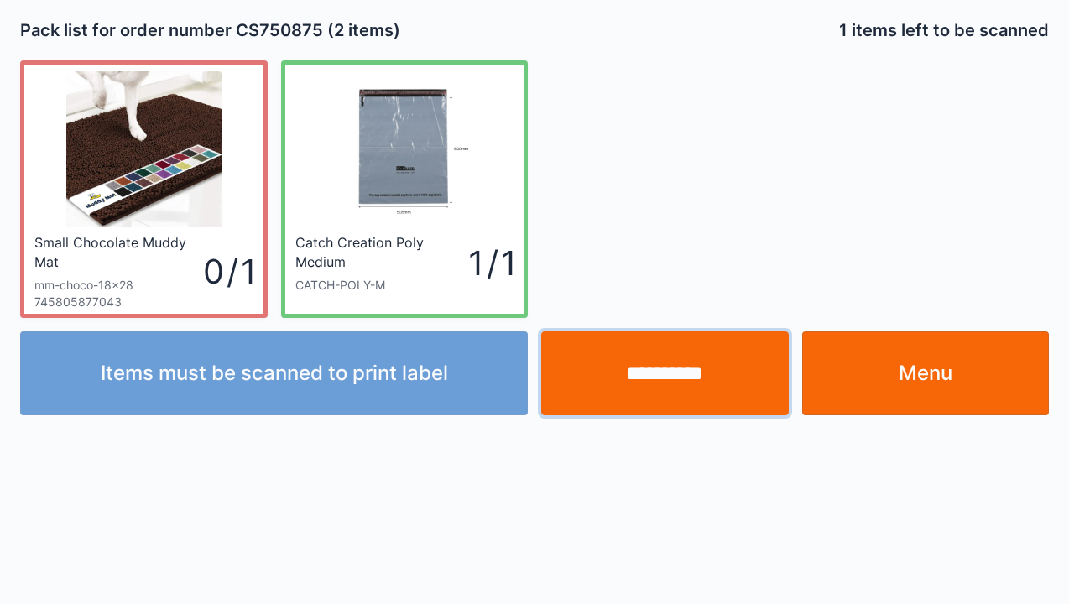
click at [673, 360] on input "**********" at bounding box center [665, 374] width 248 height 84
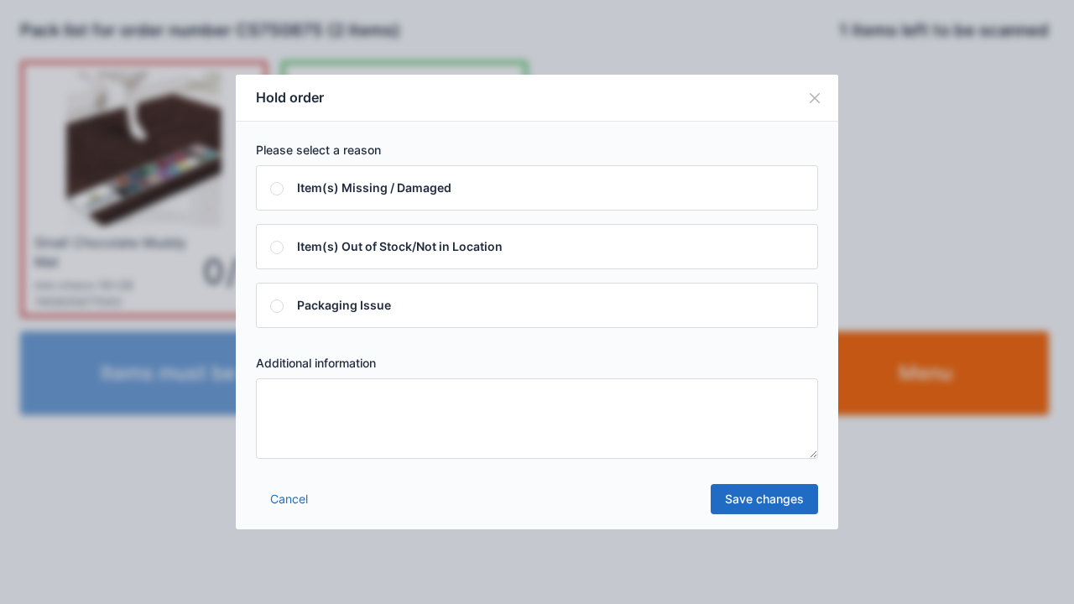
click at [292, 393] on textarea at bounding box center [537, 419] width 562 height 81
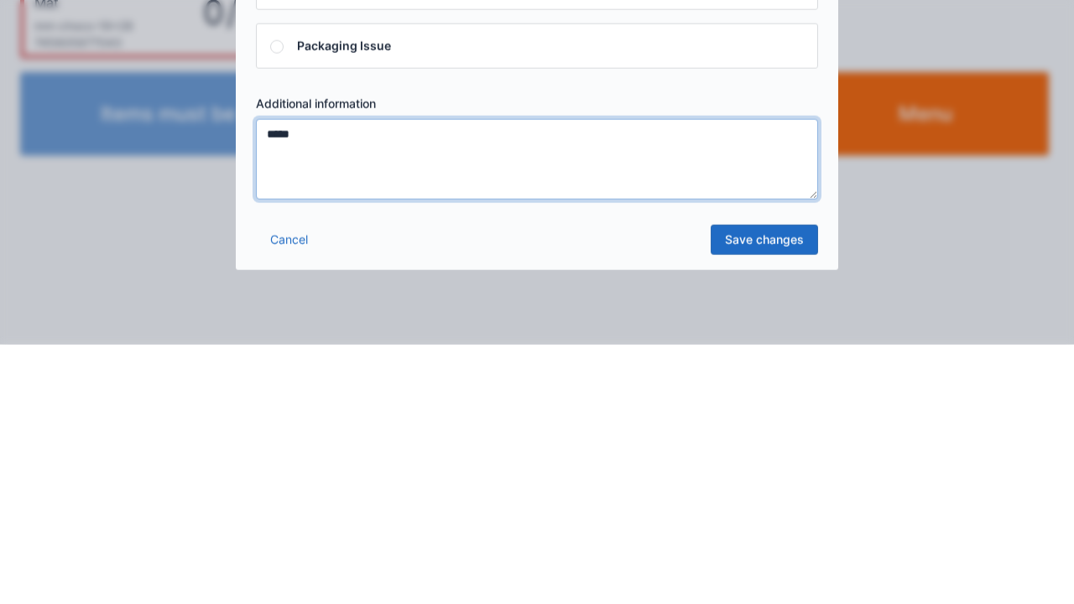
type textarea "*****"
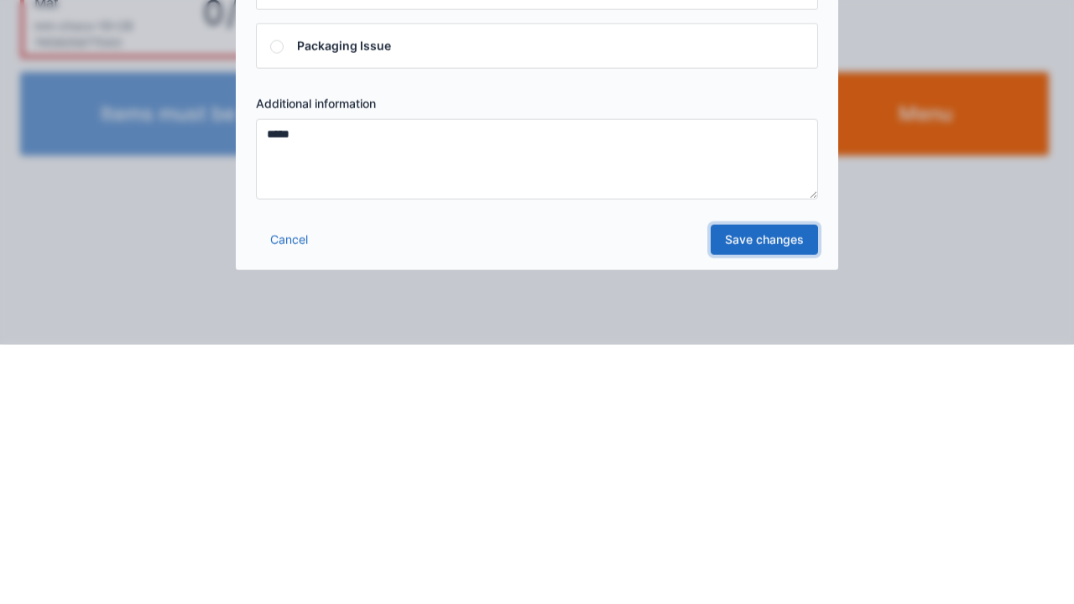
click at [767, 511] on link "Save changes" at bounding box center [764, 499] width 107 height 30
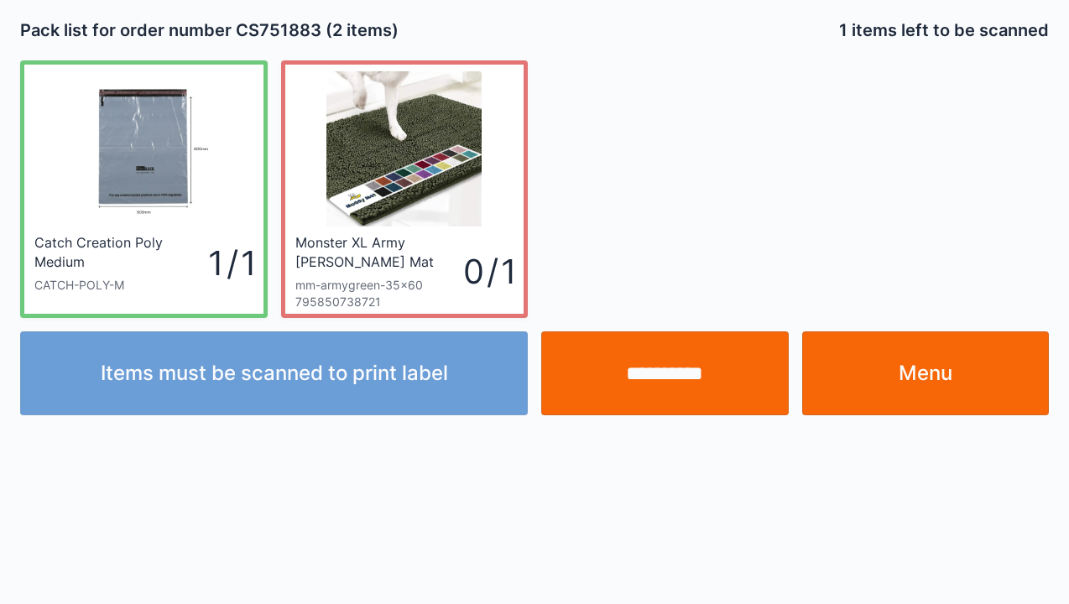
click at [643, 379] on input "**********" at bounding box center [665, 374] width 248 height 84
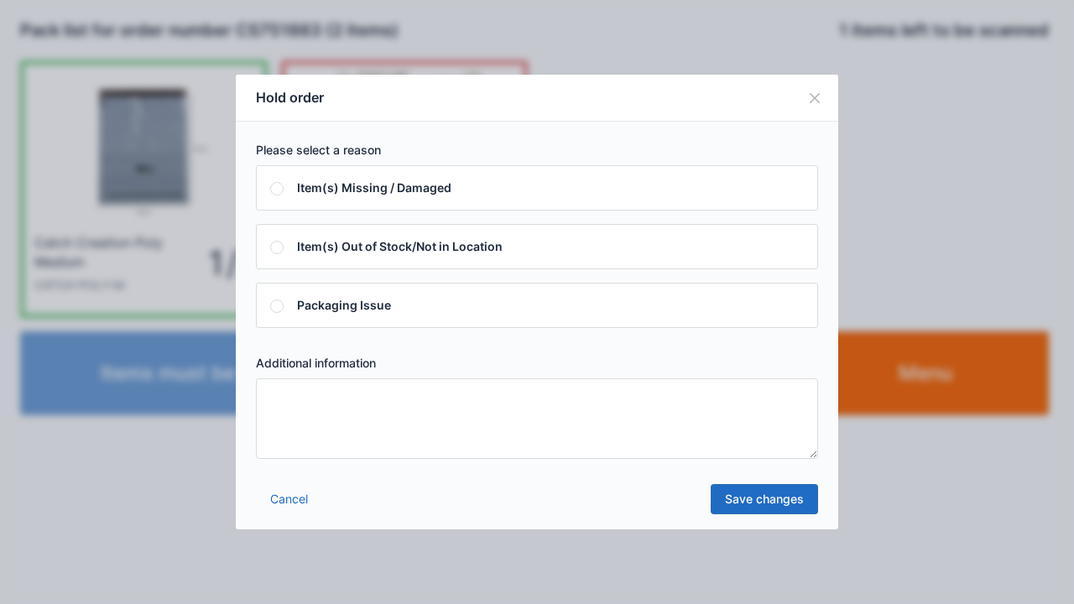
click at [279, 431] on textarea at bounding box center [537, 419] width 562 height 81
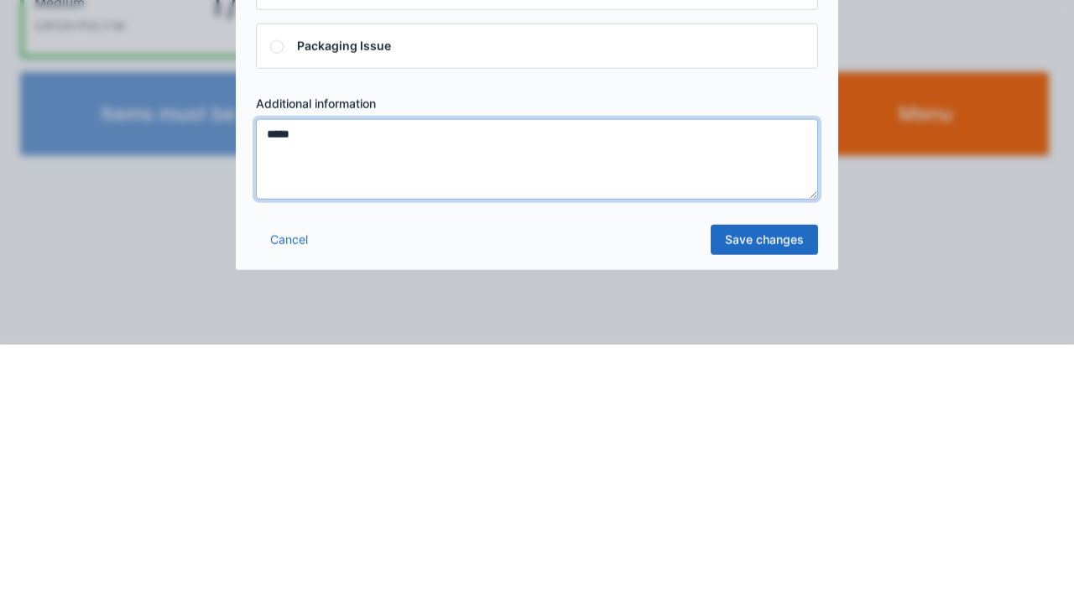
type textarea "*****"
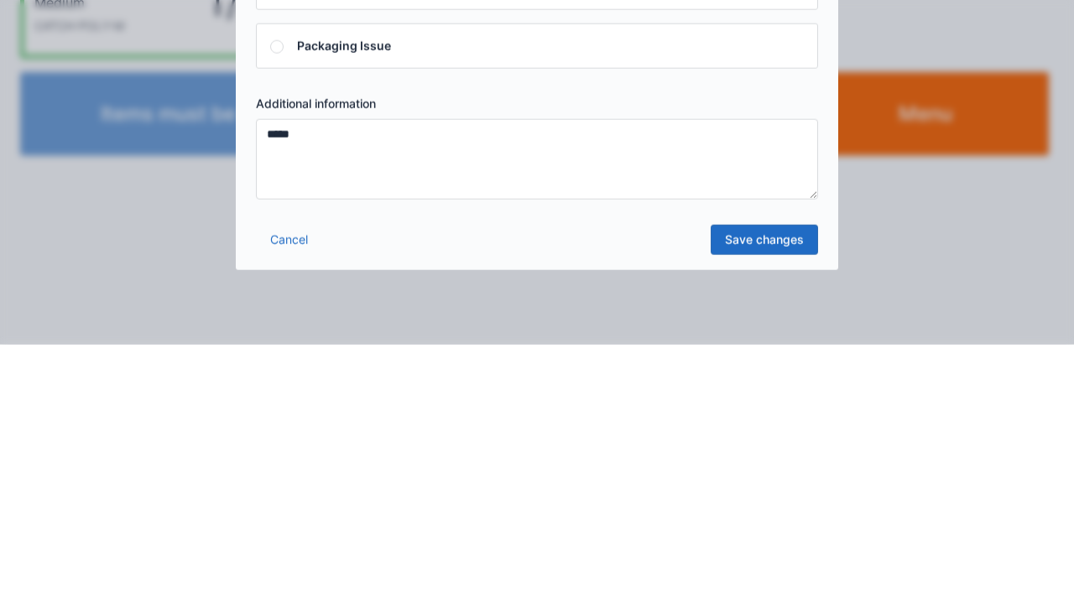
click at [770, 509] on link "Save changes" at bounding box center [764, 499] width 107 height 30
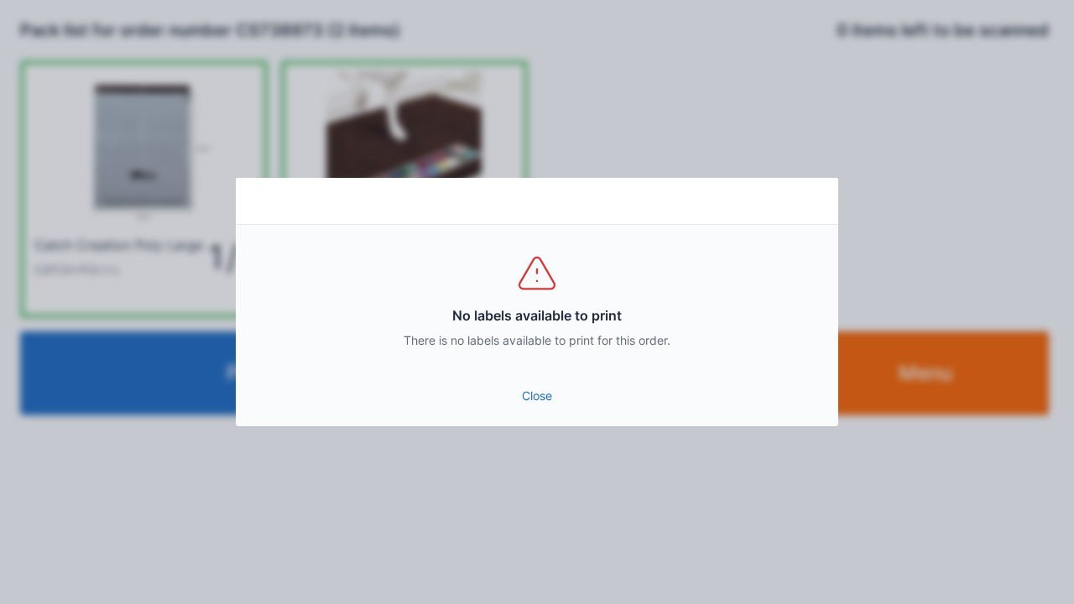
click at [537, 406] on link "Close" at bounding box center [537, 396] width 576 height 30
click at [553, 396] on link "Close" at bounding box center [537, 396] width 576 height 30
click at [537, 410] on link "Close" at bounding box center [537, 396] width 576 height 30
click at [536, 388] on link "Close" at bounding box center [537, 396] width 576 height 30
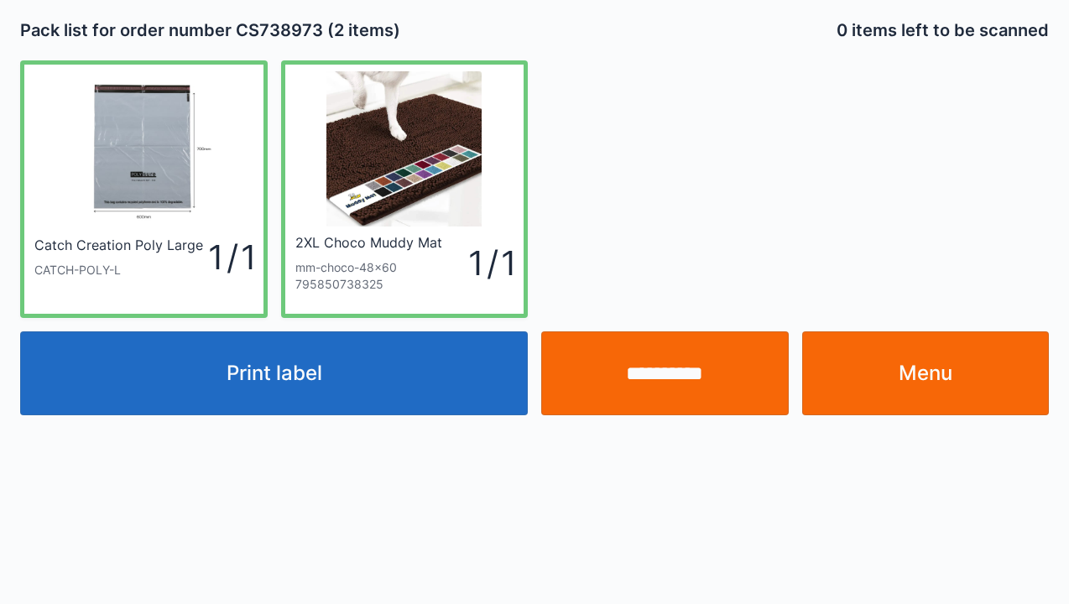
click at [293, 378] on button "Print label" at bounding box center [274, 374] width 508 height 84
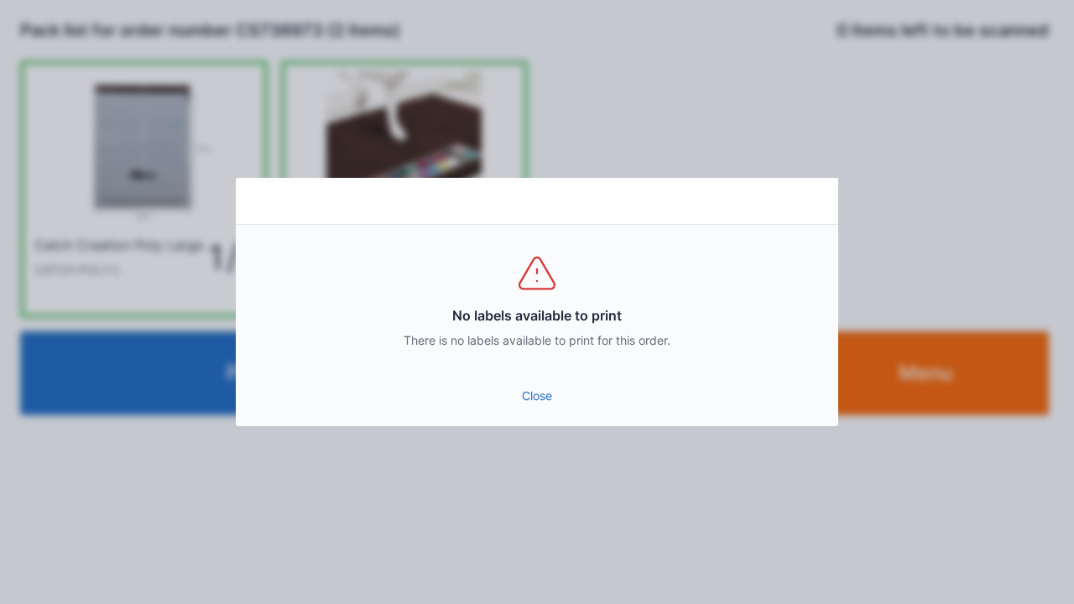
click at [552, 410] on link "Close" at bounding box center [537, 396] width 576 height 30
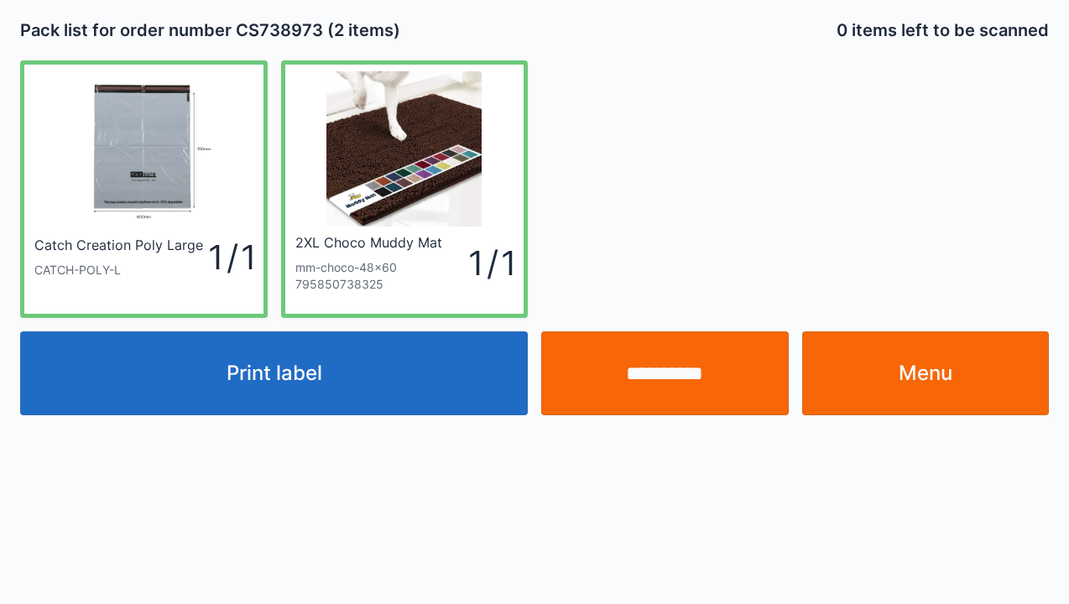
click at [696, 383] on input "**********" at bounding box center [665, 374] width 248 height 84
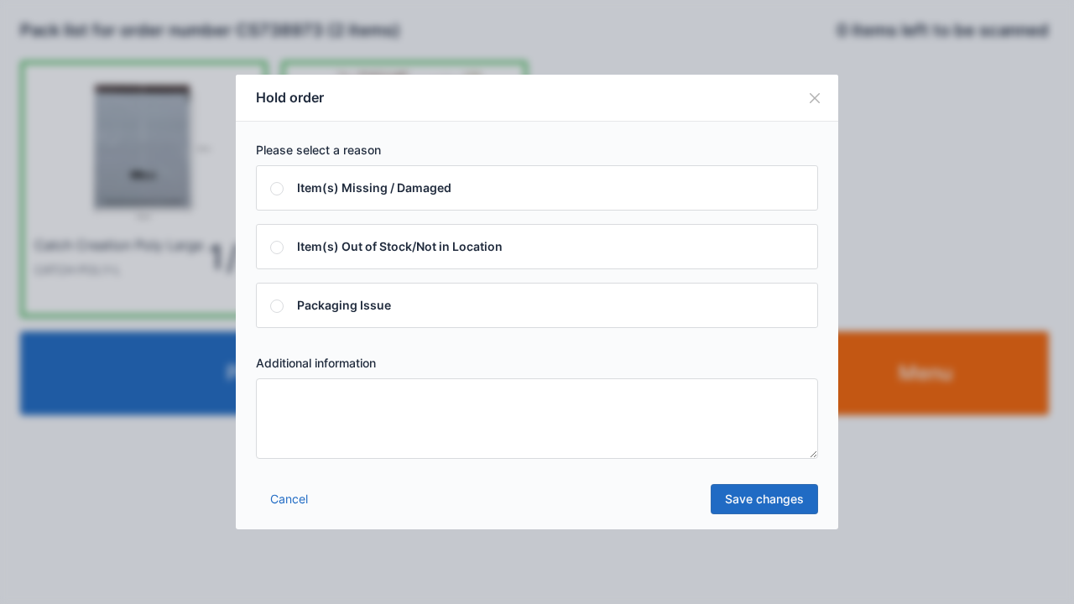
click at [282, 416] on textarea at bounding box center [537, 419] width 562 height 81
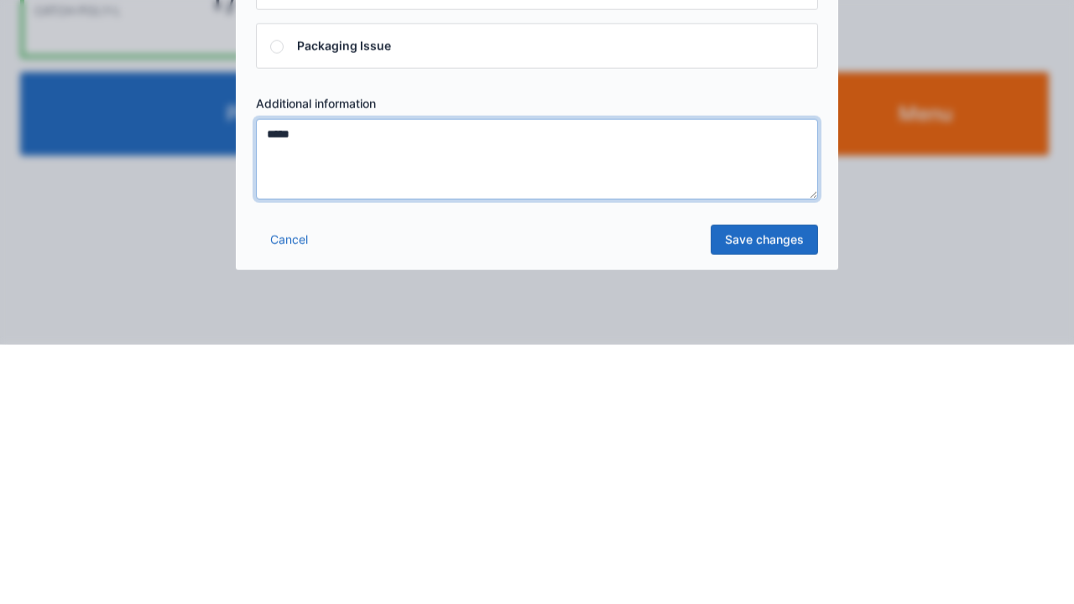
type textarea "*****"
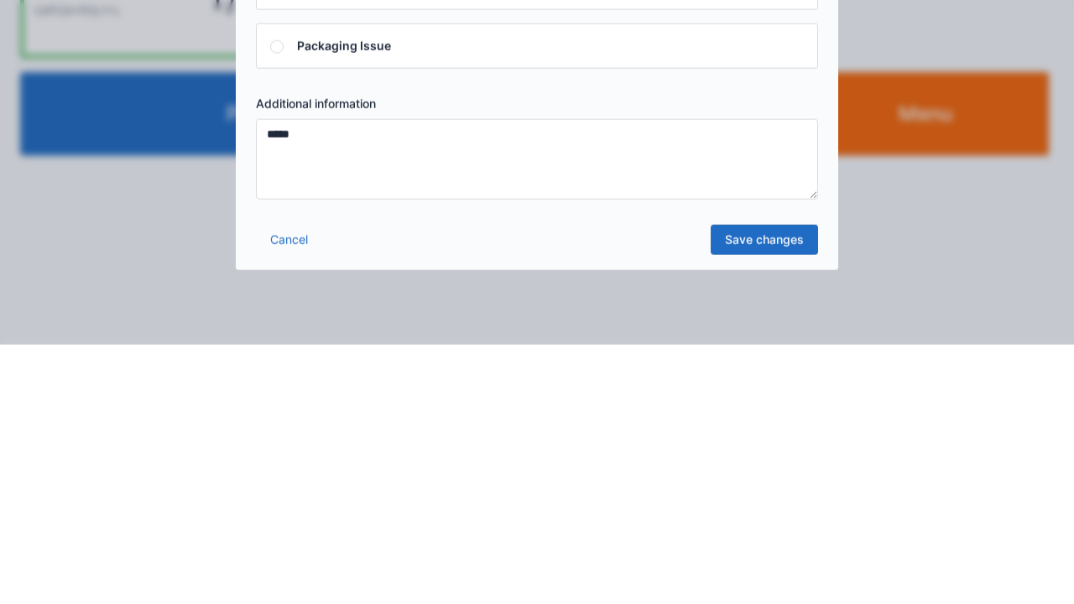
click at [765, 511] on link "Save changes" at bounding box center [764, 499] width 107 height 30
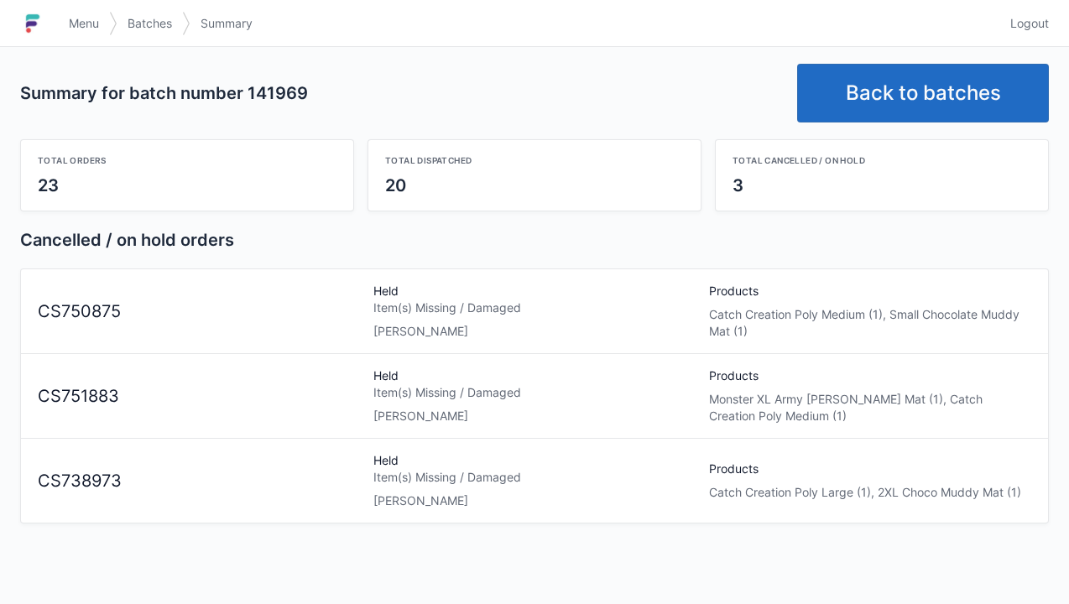
click at [76, 35] on link "Menu" at bounding box center [84, 23] width 50 height 30
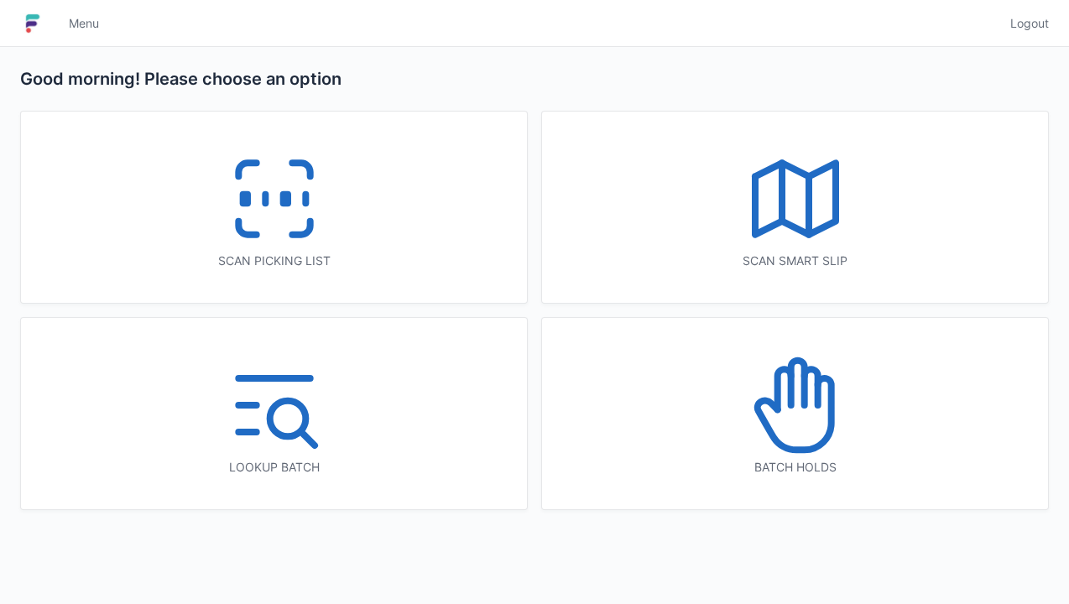
click at [786, 431] on icon at bounding box center [795, 405] width 107 height 107
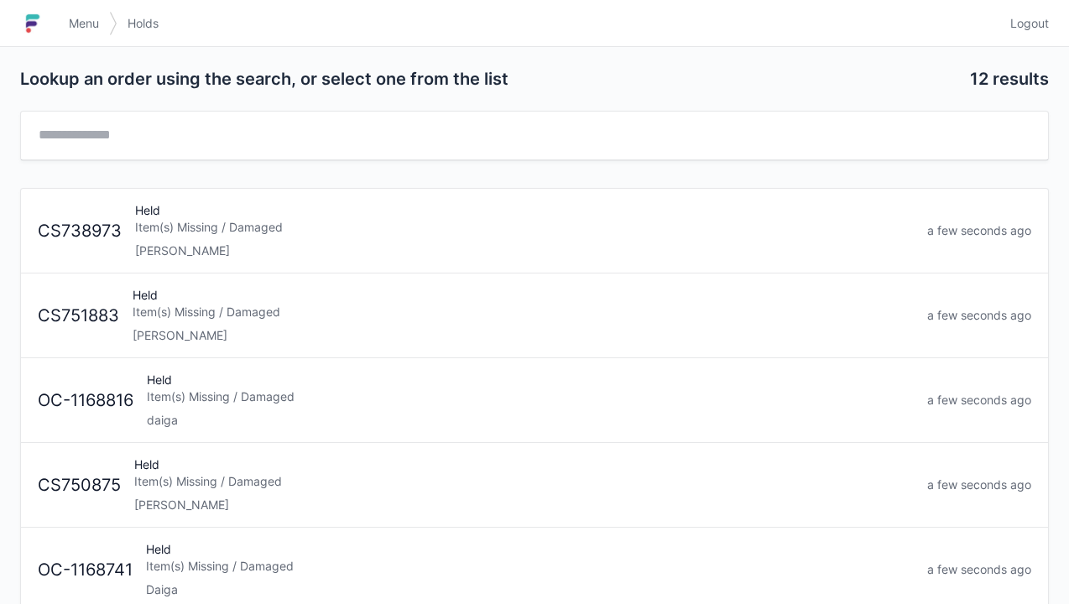
click at [200, 507] on div "Elena" at bounding box center [524, 505] width 780 height 17
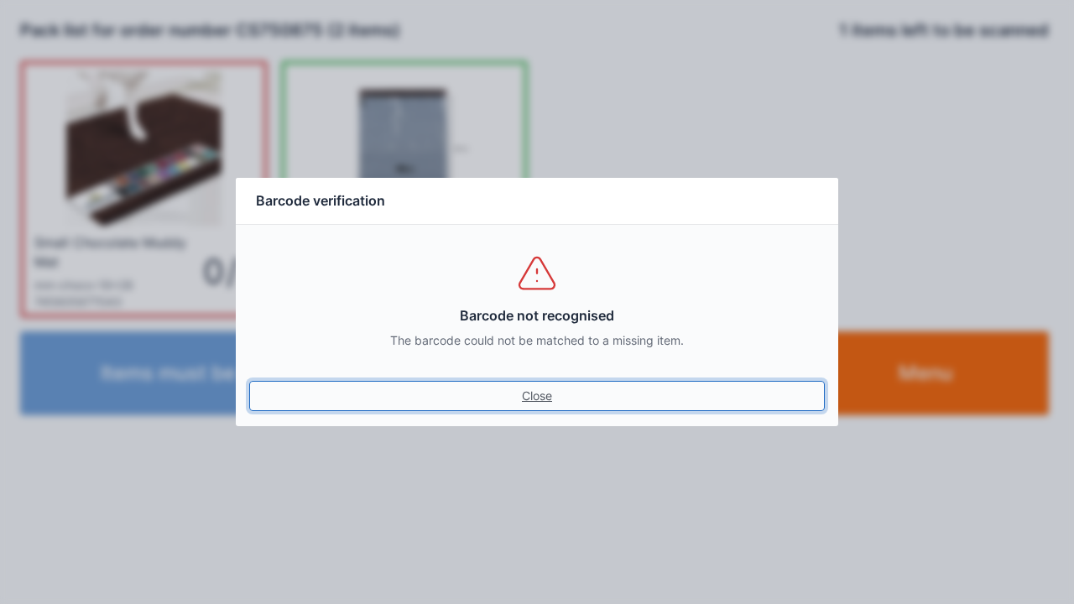
click at [539, 385] on link "Close" at bounding box center [537, 396] width 576 height 30
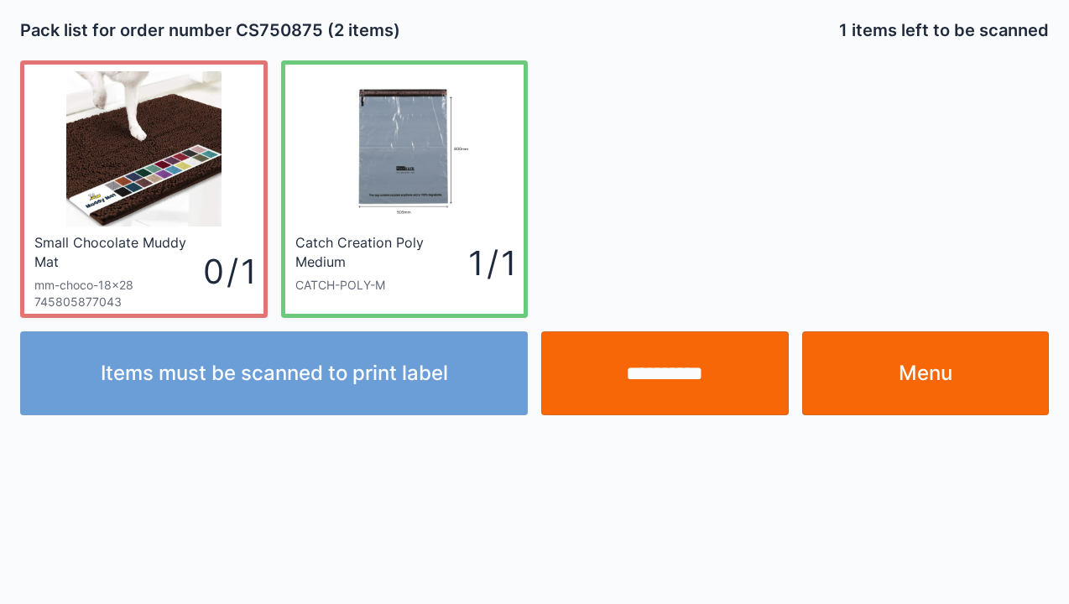
click at [948, 388] on link "Menu" at bounding box center [926, 374] width 248 height 84
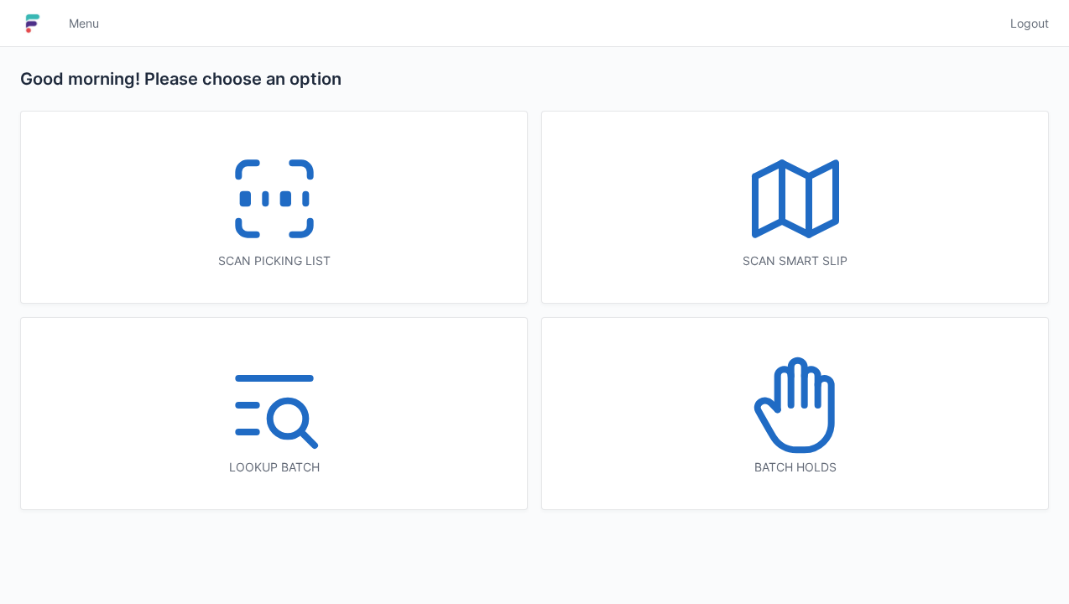
click at [797, 441] on icon at bounding box center [795, 405] width 107 height 107
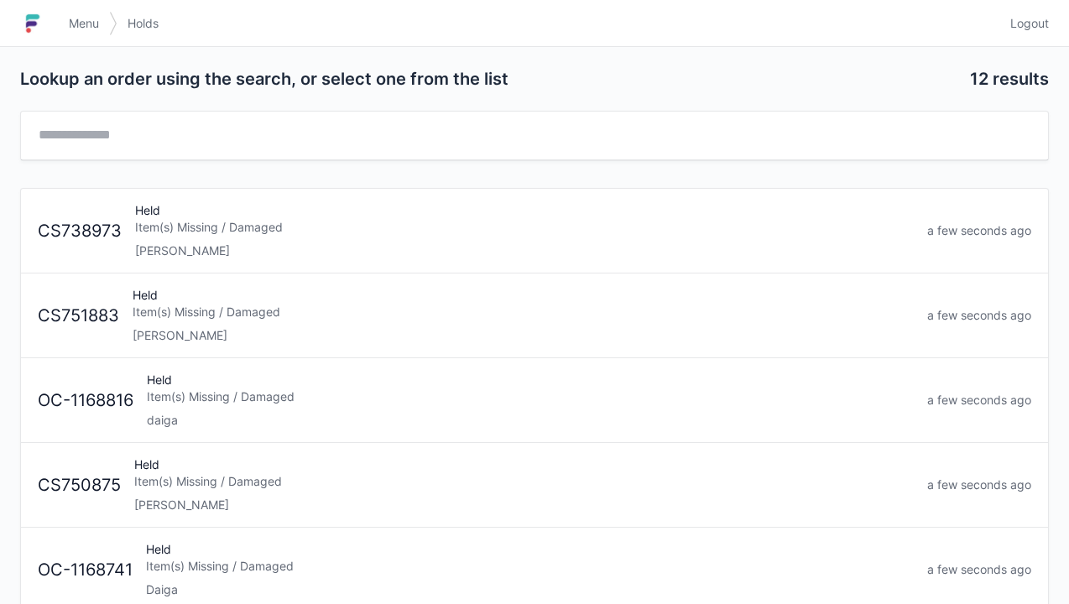
click at [262, 332] on div "[PERSON_NAME]" at bounding box center [523, 335] width 781 height 17
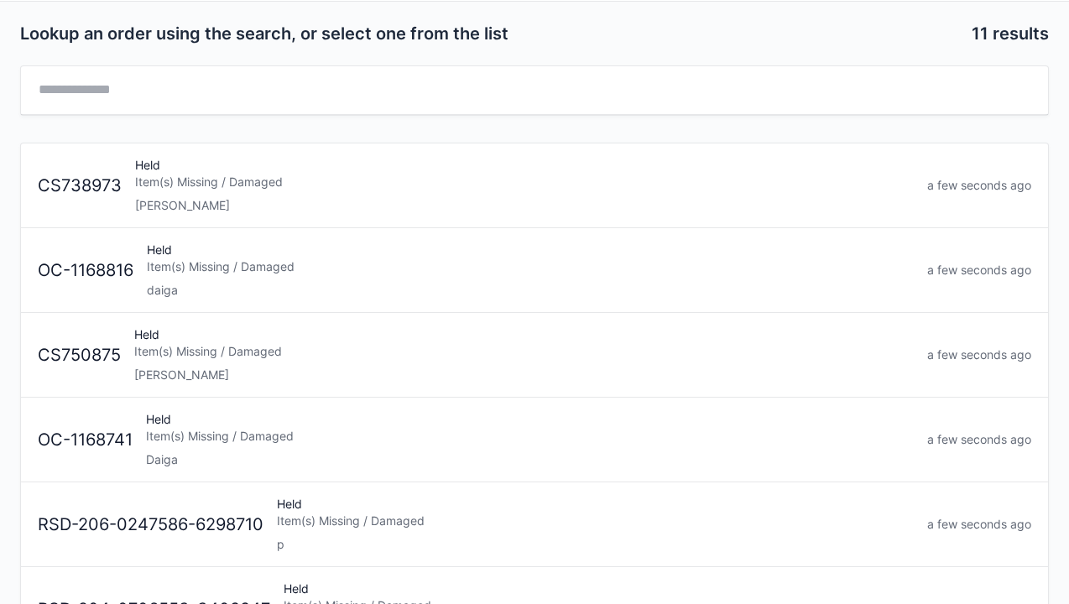
scroll to position [44, 0]
click at [290, 368] on div "[PERSON_NAME]" at bounding box center [524, 376] width 780 height 17
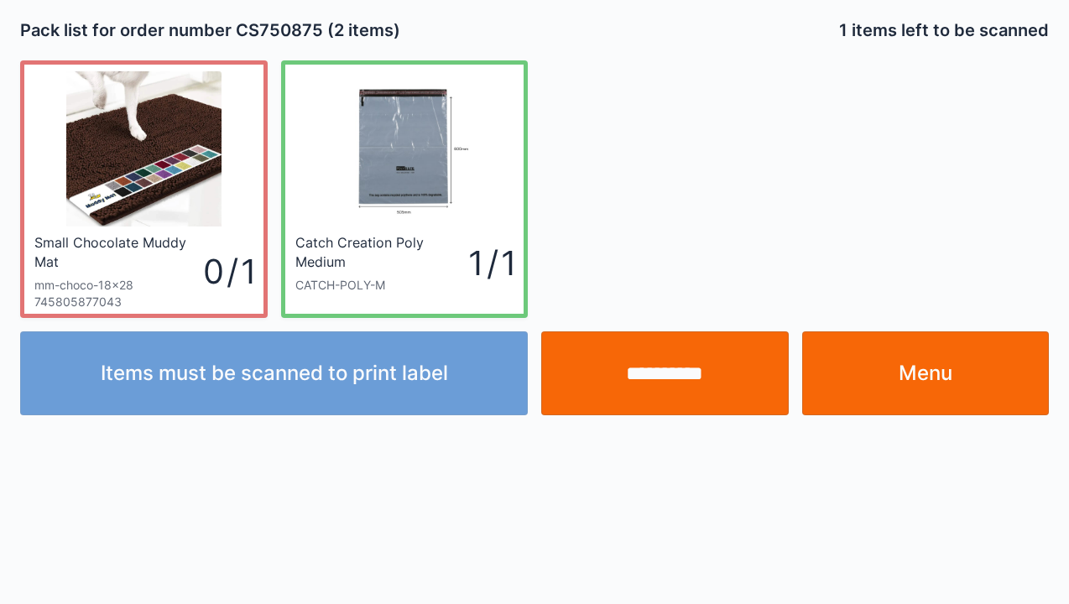
click at [924, 398] on link "Menu" at bounding box center [926, 374] width 248 height 84
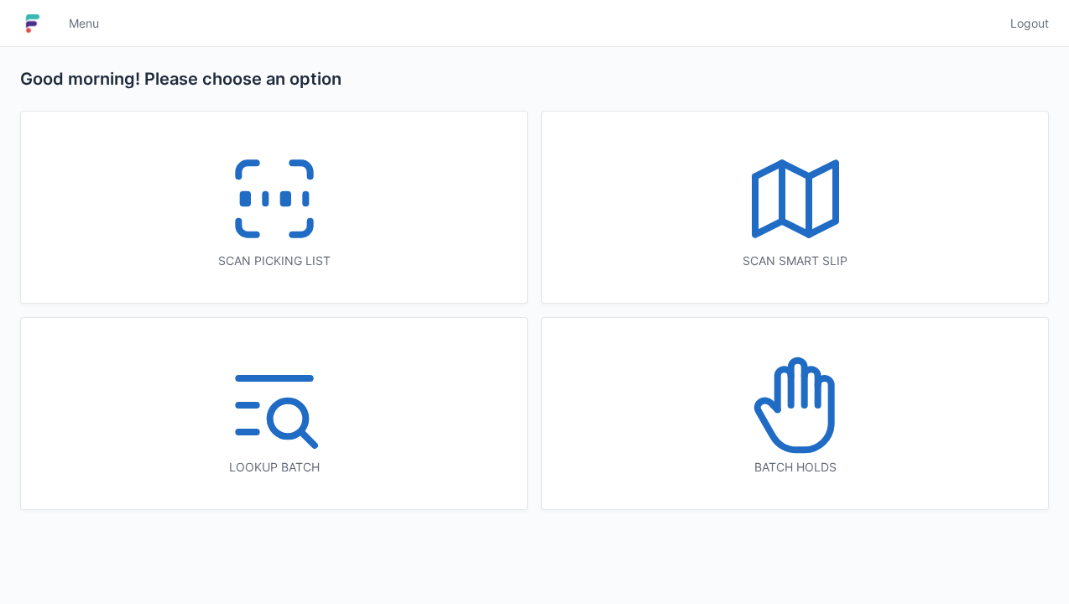
click at [814, 431] on icon at bounding box center [795, 405] width 107 height 107
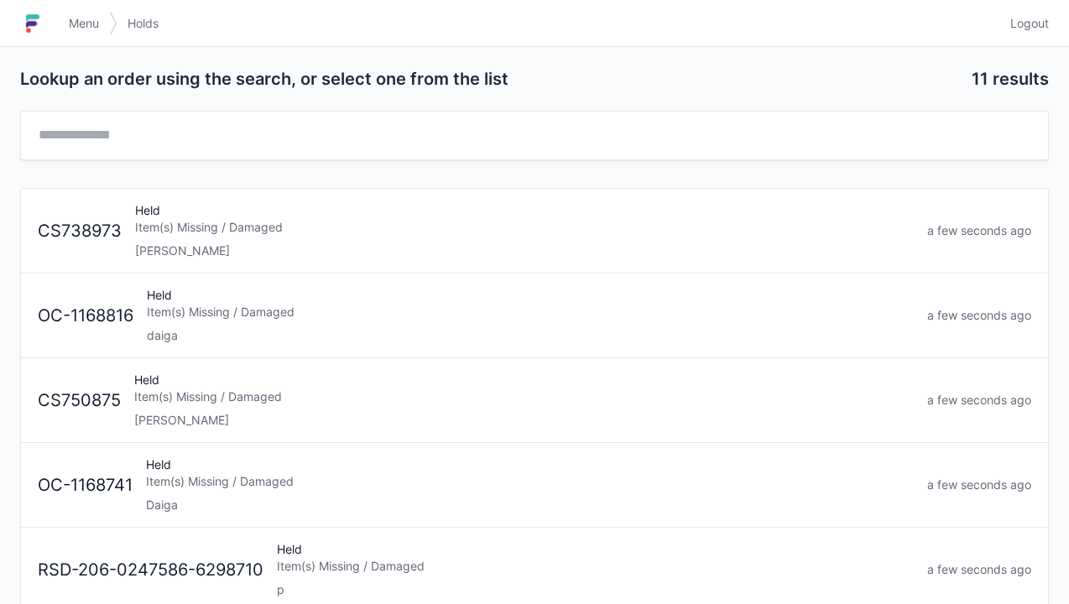
click at [238, 254] on div "[PERSON_NAME]" at bounding box center [524, 251] width 779 height 17
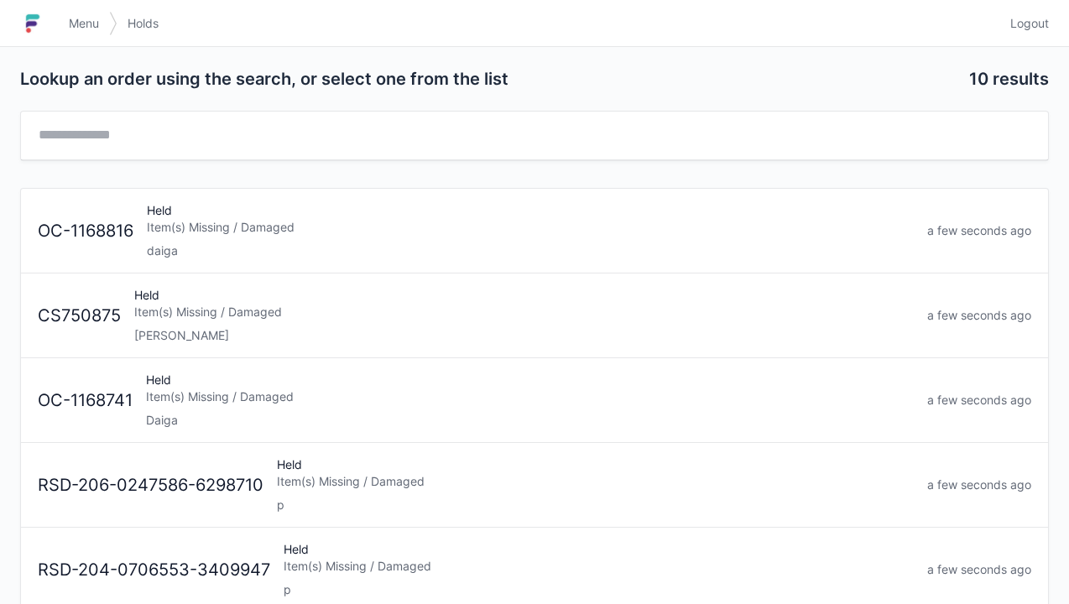
click at [91, 25] on span "Menu" at bounding box center [84, 23] width 30 height 17
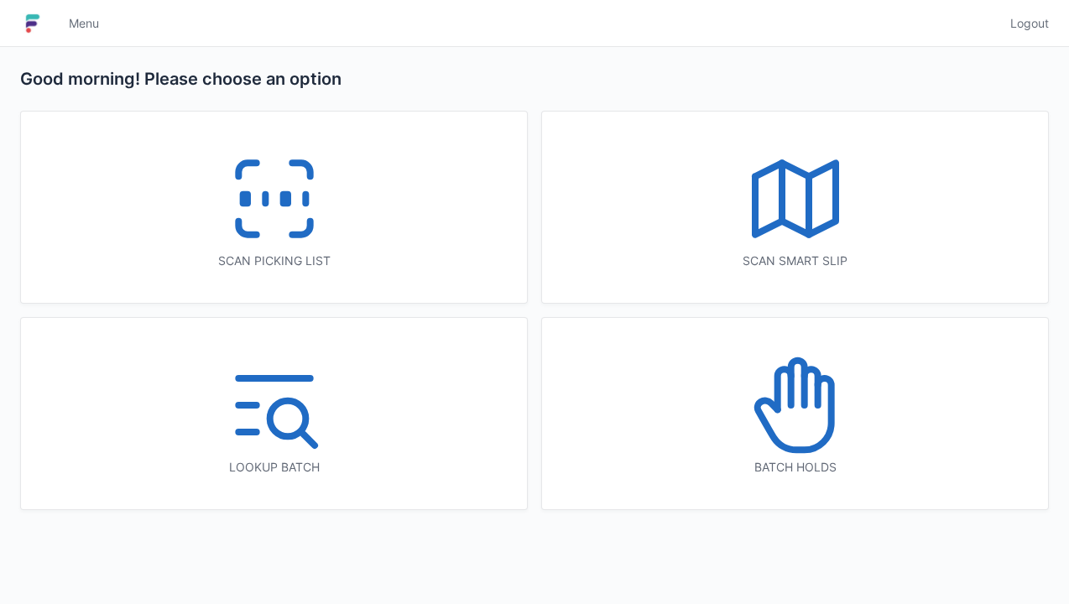
click at [832, 440] on icon at bounding box center [795, 405] width 107 height 107
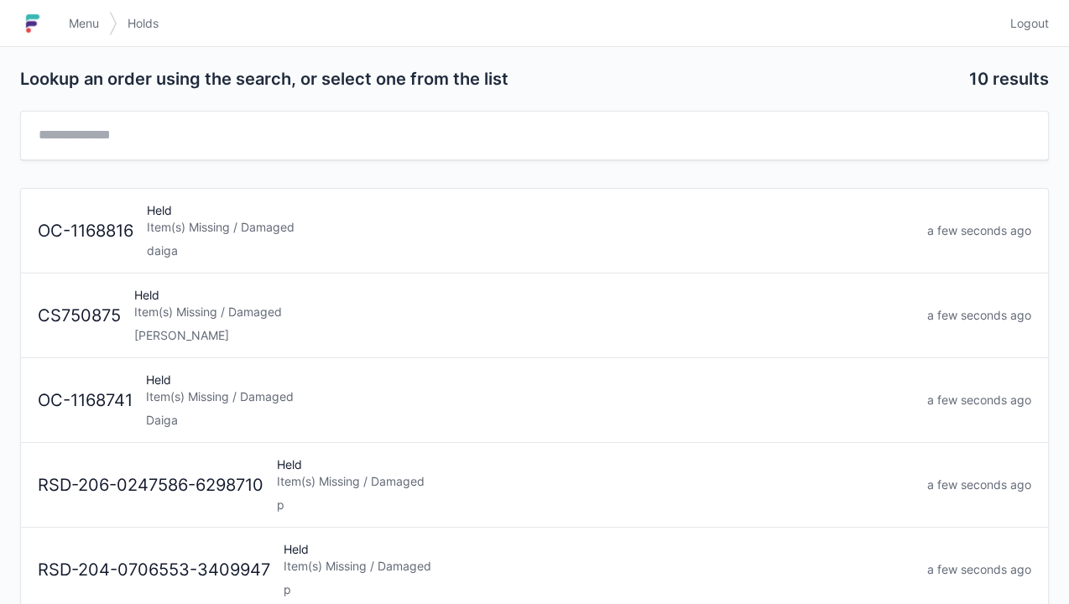
click at [241, 311] on div "Item(s) Missing / Damaged" at bounding box center [524, 312] width 780 height 17
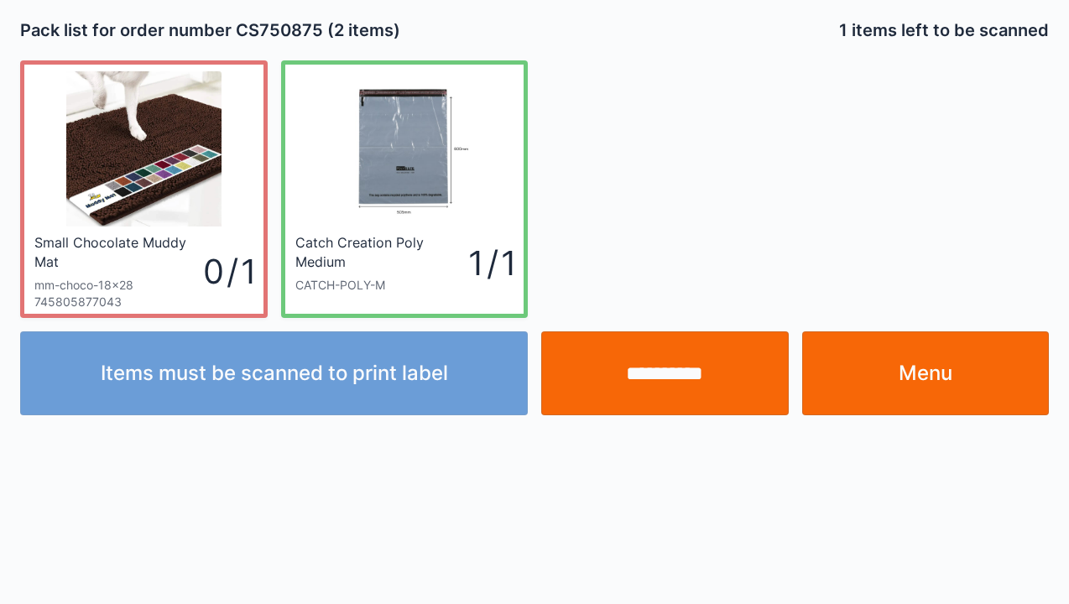
click at [927, 392] on link "Menu" at bounding box center [926, 374] width 248 height 84
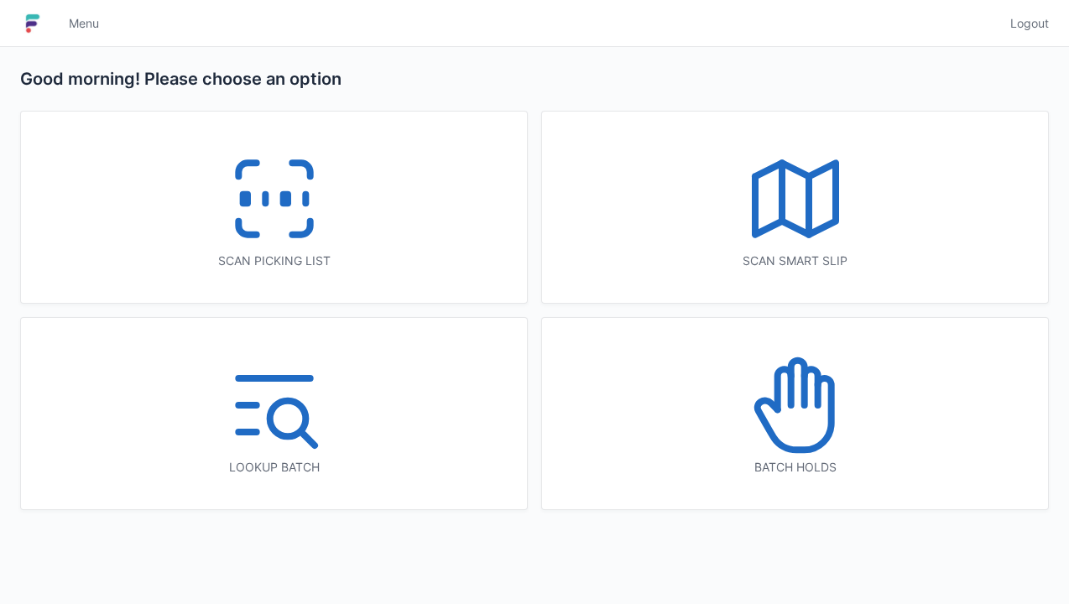
click at [283, 202] on rect at bounding box center [285, 199] width 4 height 9
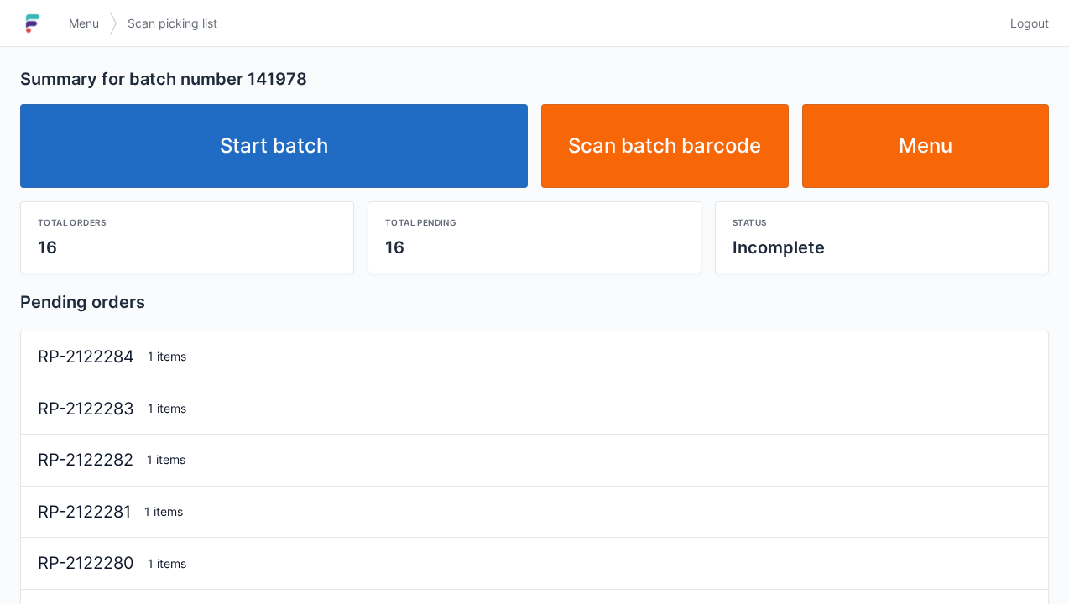
click at [353, 169] on link "Start batch" at bounding box center [274, 146] width 508 height 84
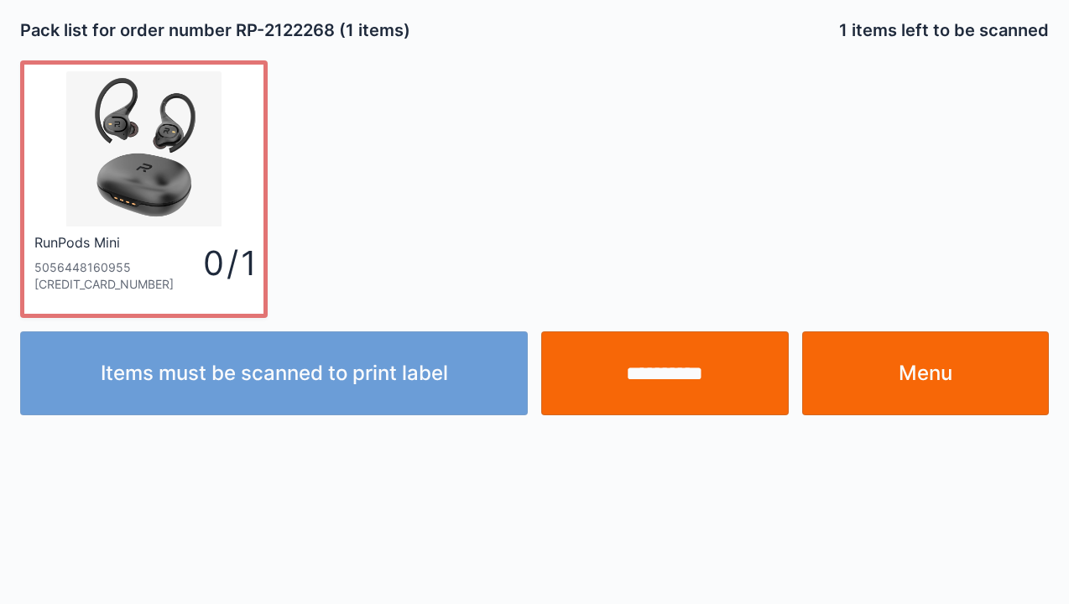
click at [922, 373] on link "Menu" at bounding box center [926, 374] width 248 height 84
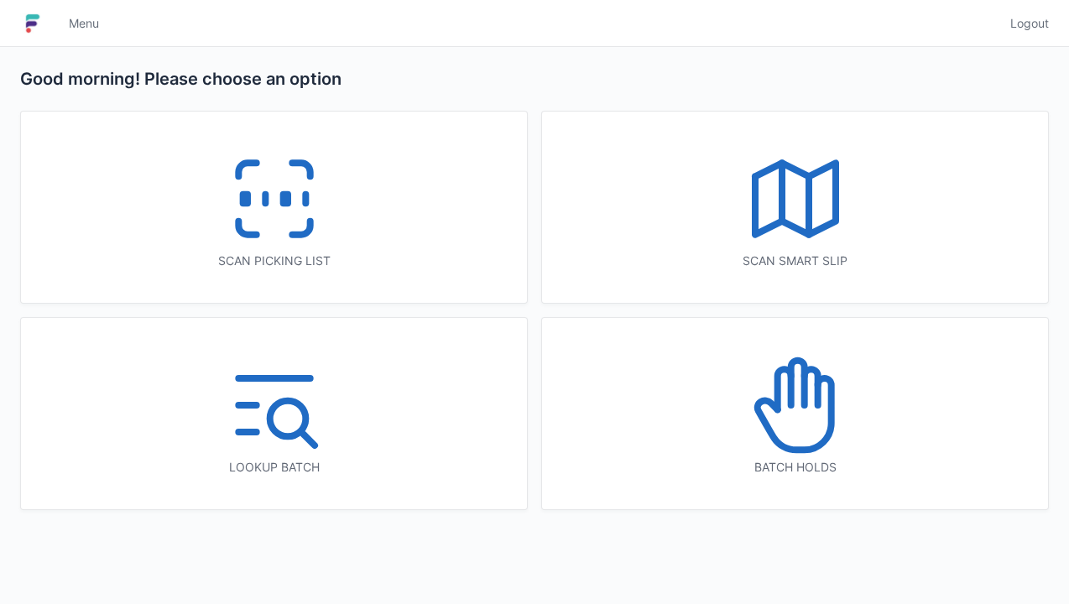
click at [822, 408] on icon at bounding box center [795, 405] width 107 height 107
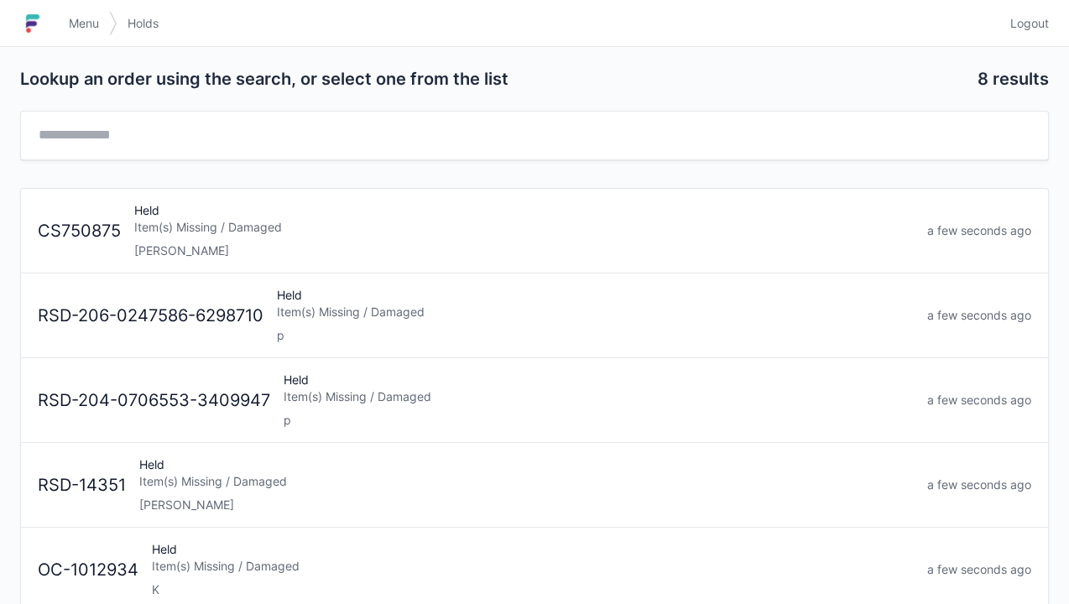
click at [189, 230] on div "Item(s) Missing / Damaged" at bounding box center [524, 227] width 780 height 17
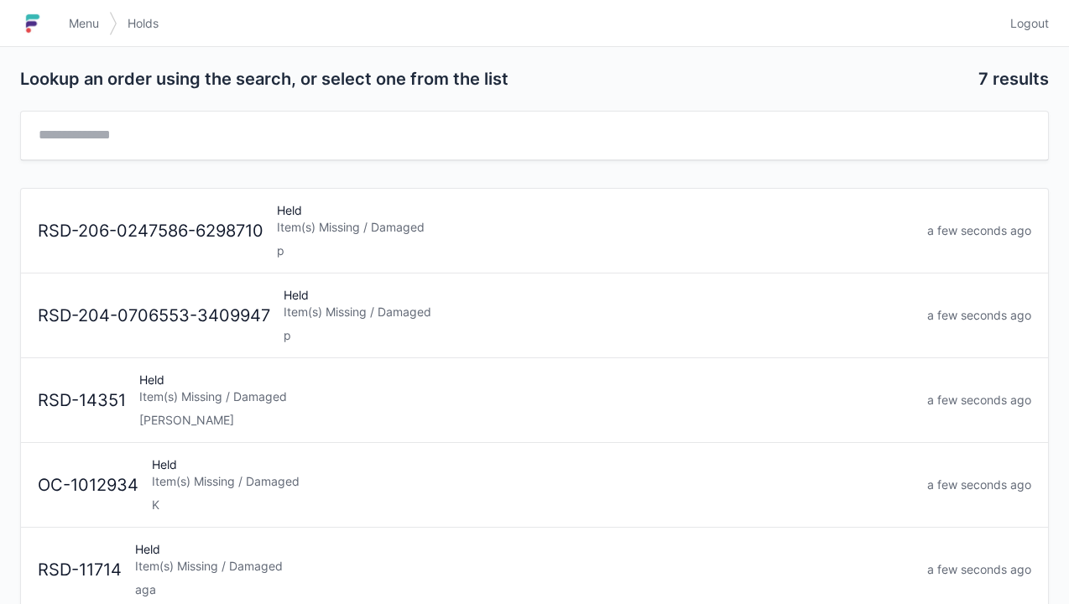
click at [81, 25] on span "Menu" at bounding box center [84, 23] width 30 height 17
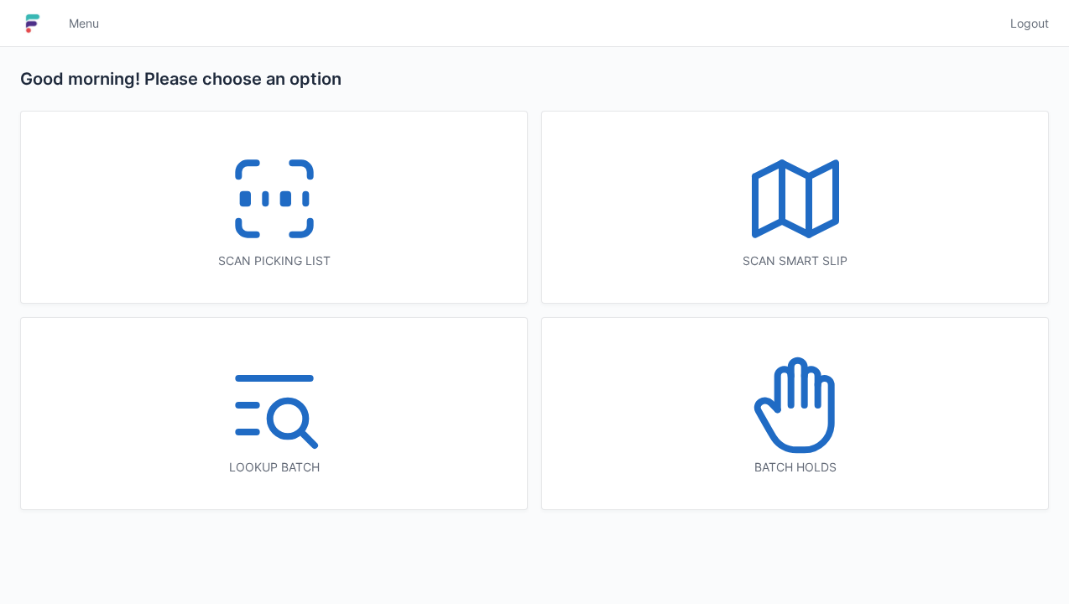
click at [305, 198] on line at bounding box center [305, 199] width 0 height 9
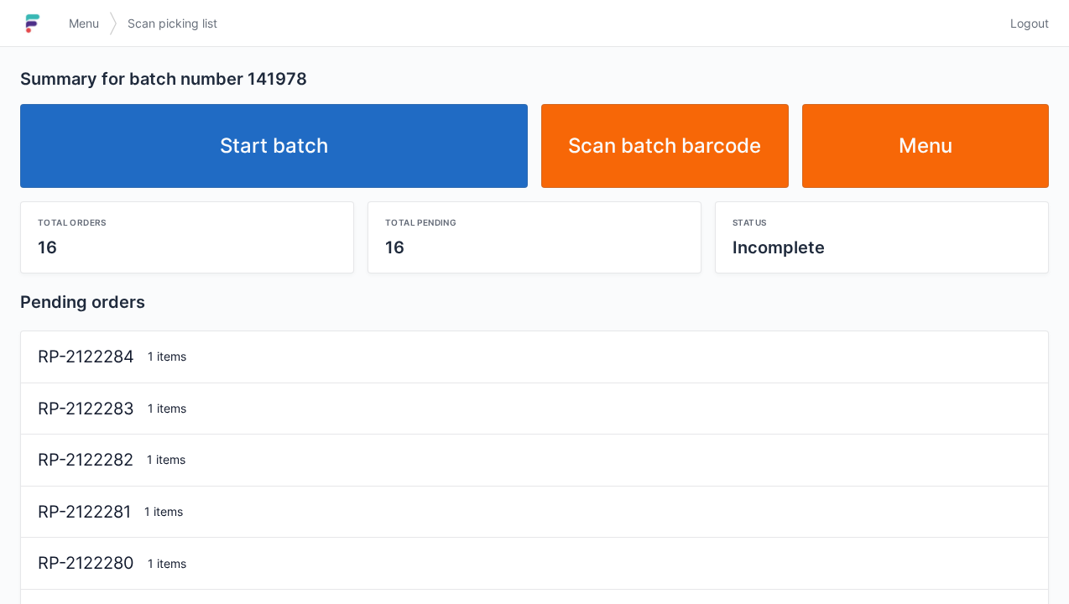
click at [307, 158] on link "Start batch" at bounding box center [274, 146] width 508 height 84
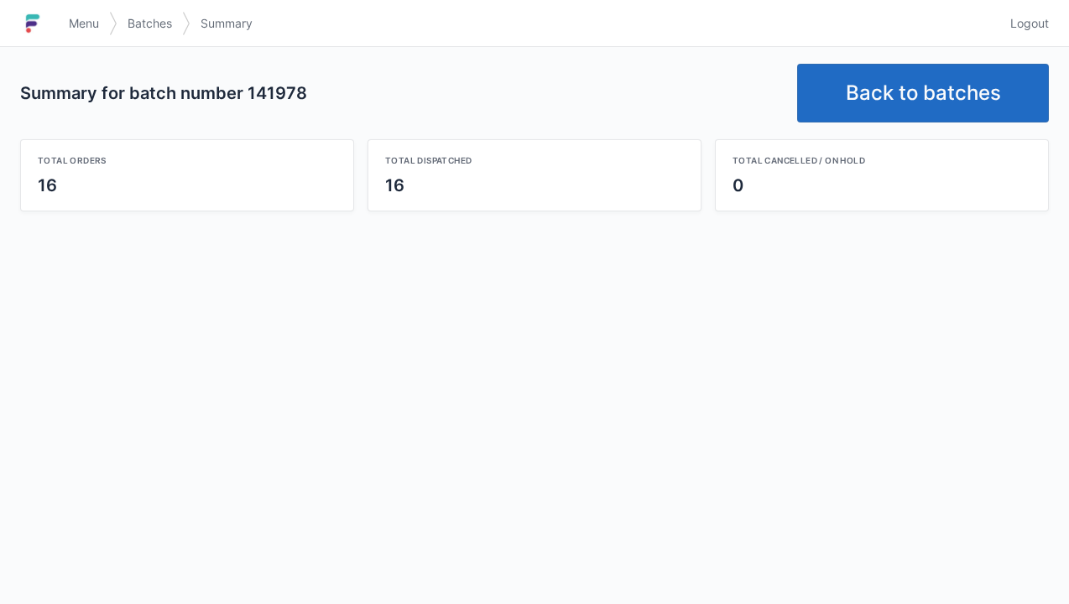
click at [948, 101] on link "Back to batches" at bounding box center [923, 93] width 252 height 59
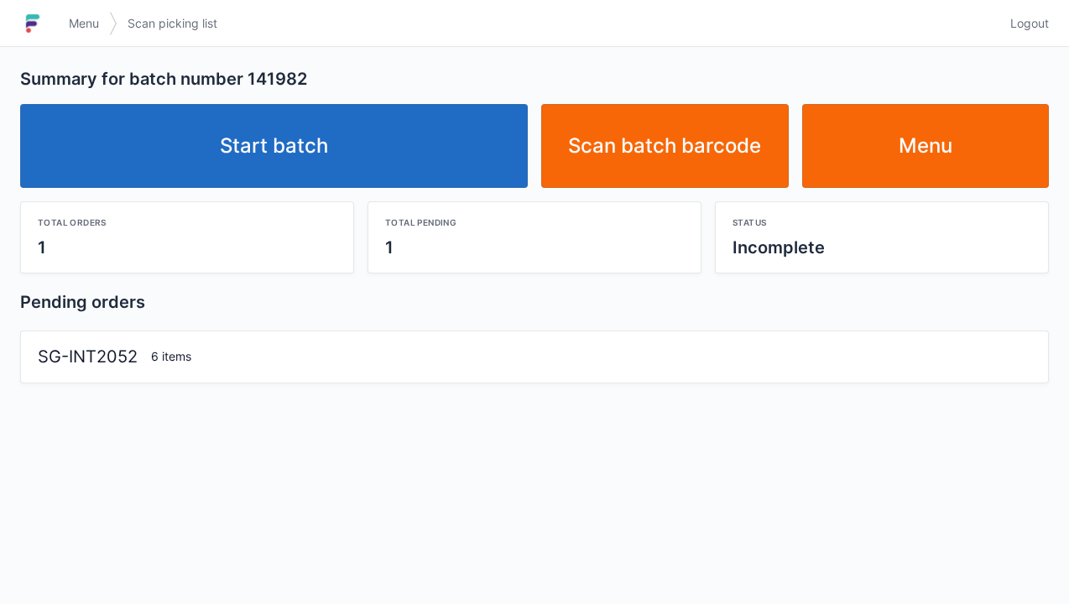
click at [295, 164] on link "Start batch" at bounding box center [274, 146] width 508 height 84
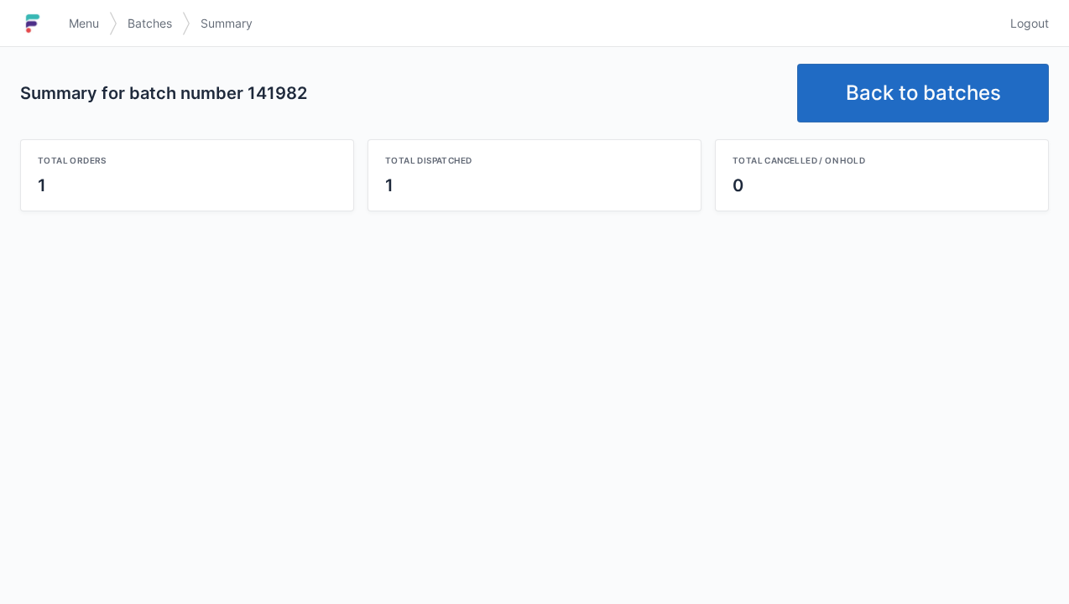
click at [897, 110] on link "Back to batches" at bounding box center [923, 93] width 252 height 59
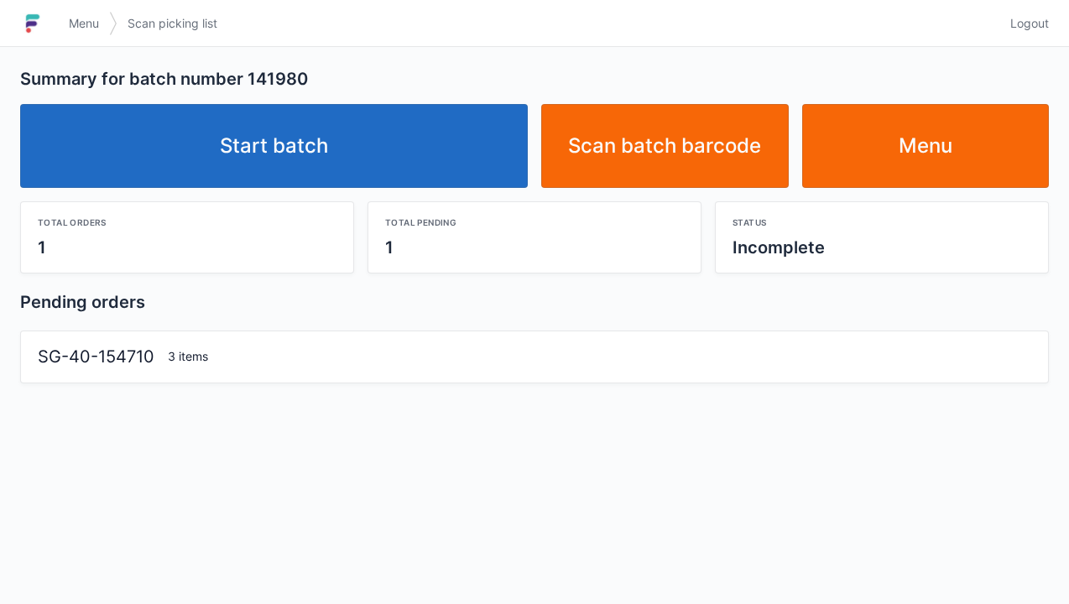
click at [316, 170] on link "Start batch" at bounding box center [274, 146] width 508 height 84
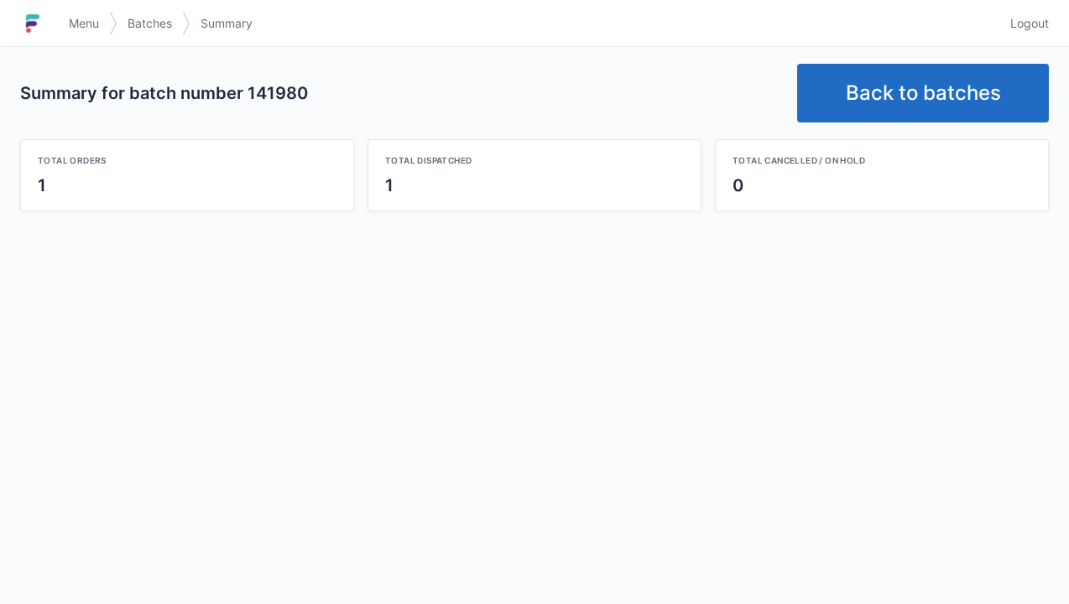
click at [917, 92] on link "Back to batches" at bounding box center [923, 93] width 252 height 59
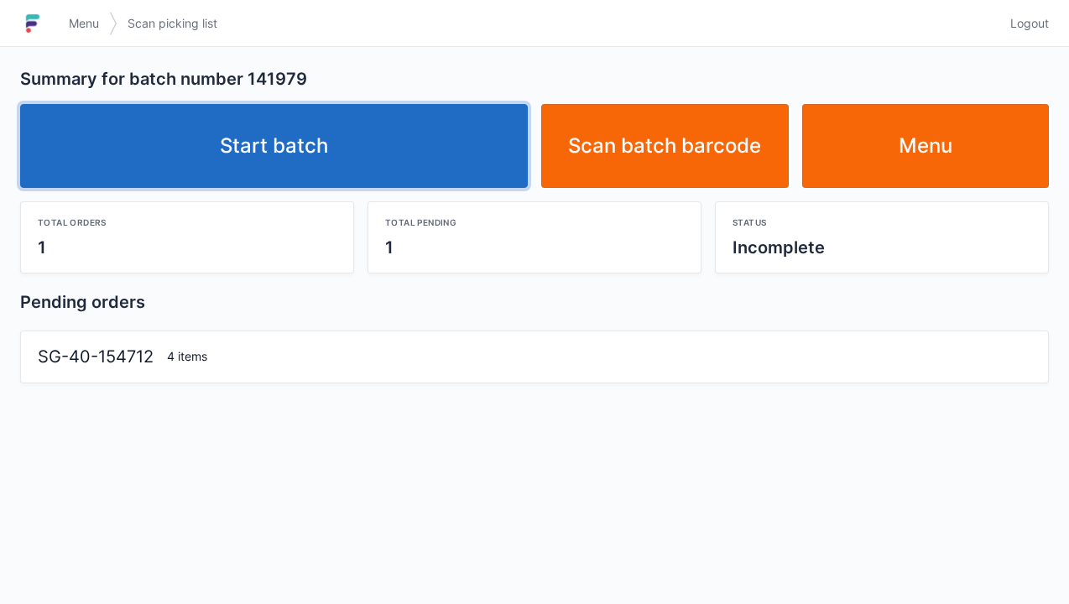
click at [343, 175] on link "Start batch" at bounding box center [274, 146] width 508 height 84
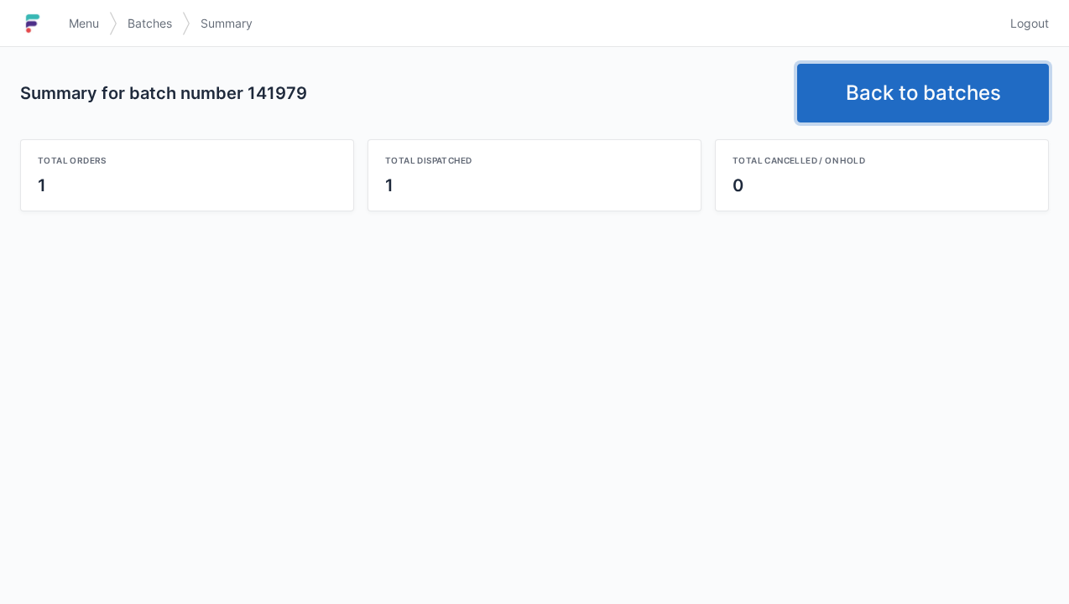
click at [893, 71] on link "Back to batches" at bounding box center [923, 93] width 252 height 59
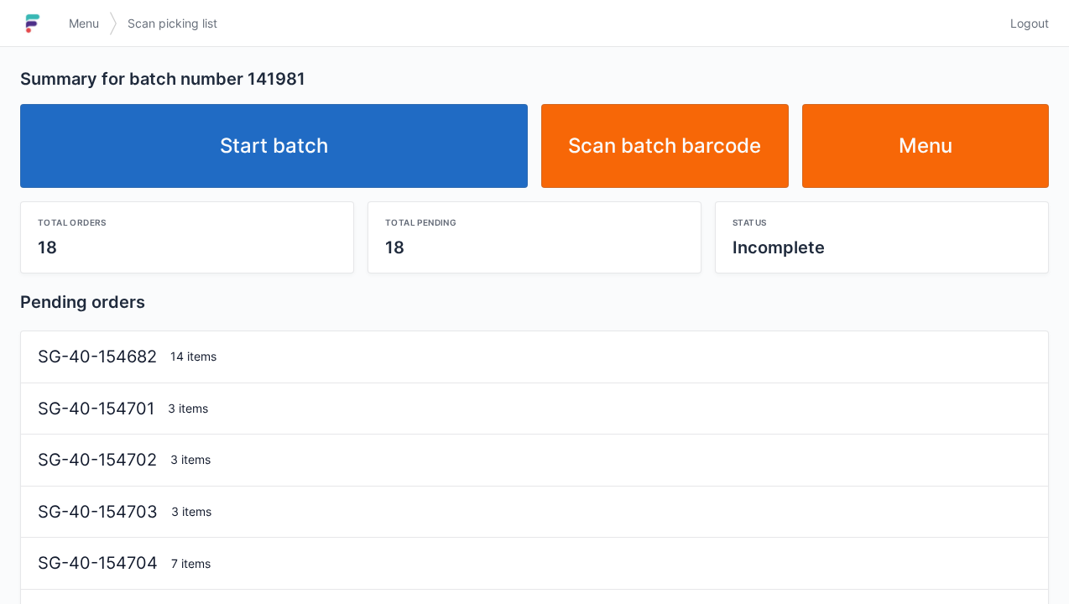
click at [317, 175] on link "Start batch" at bounding box center [274, 146] width 508 height 84
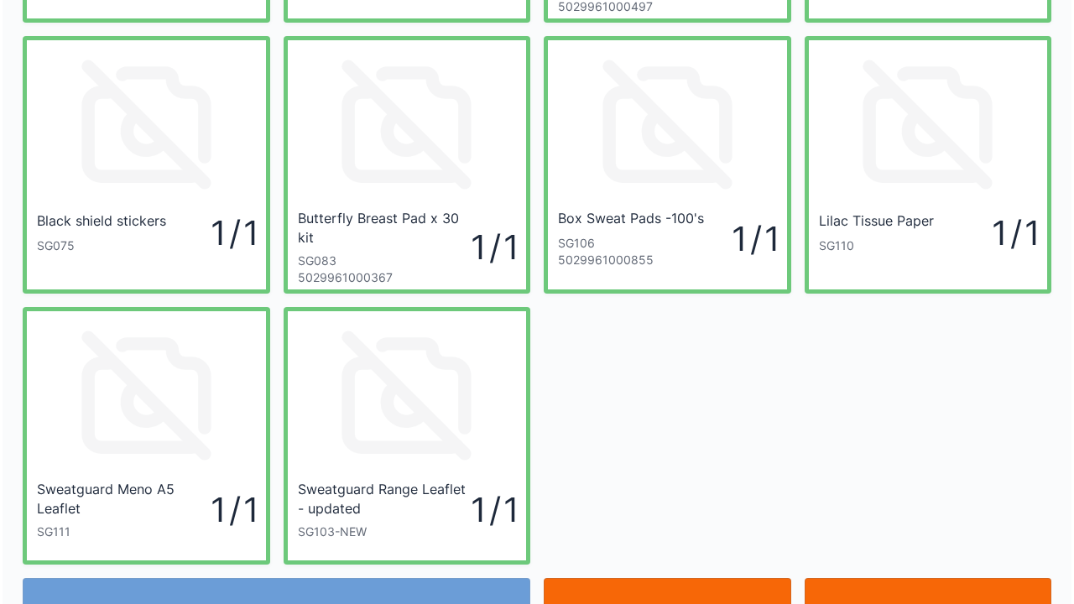
scroll to position [639, 0]
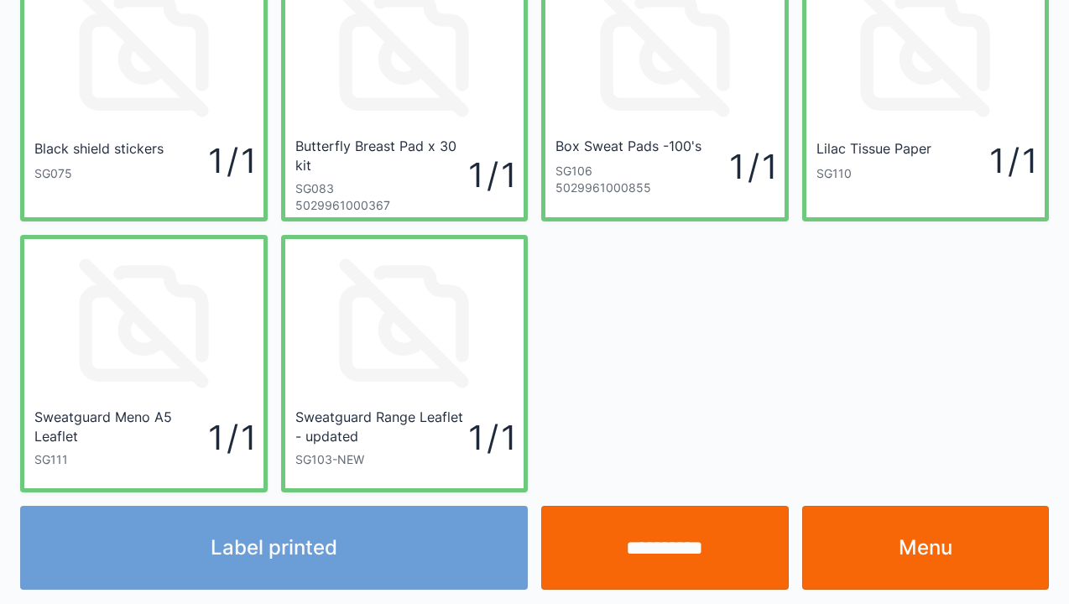
click at [322, 535] on div "Label printed" at bounding box center [273, 548] width 521 height 84
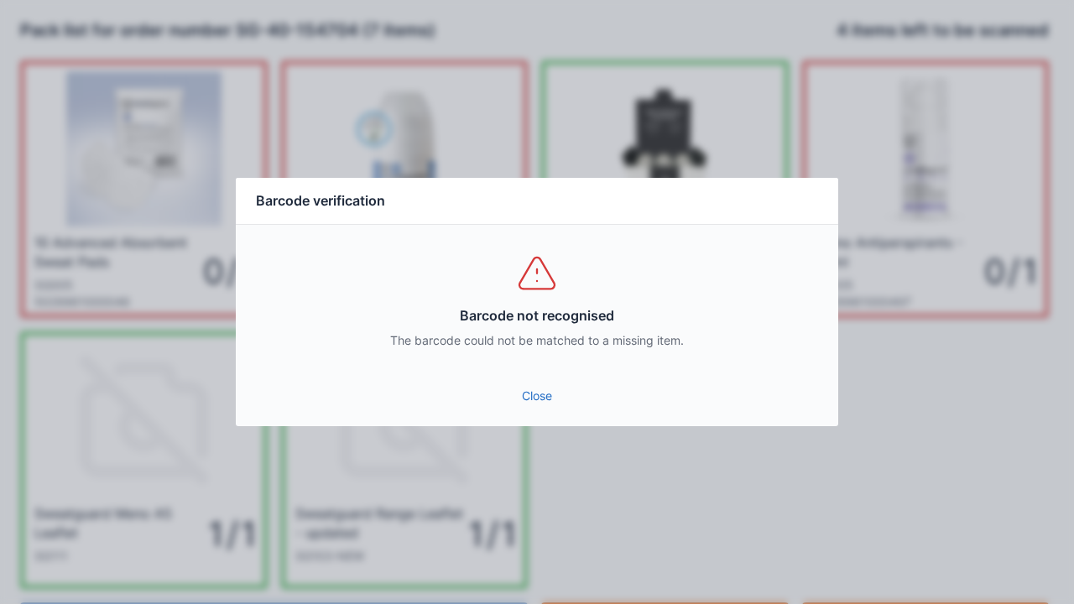
click at [541, 405] on link "Close" at bounding box center [537, 396] width 576 height 30
click at [544, 409] on link "Close" at bounding box center [537, 396] width 576 height 30
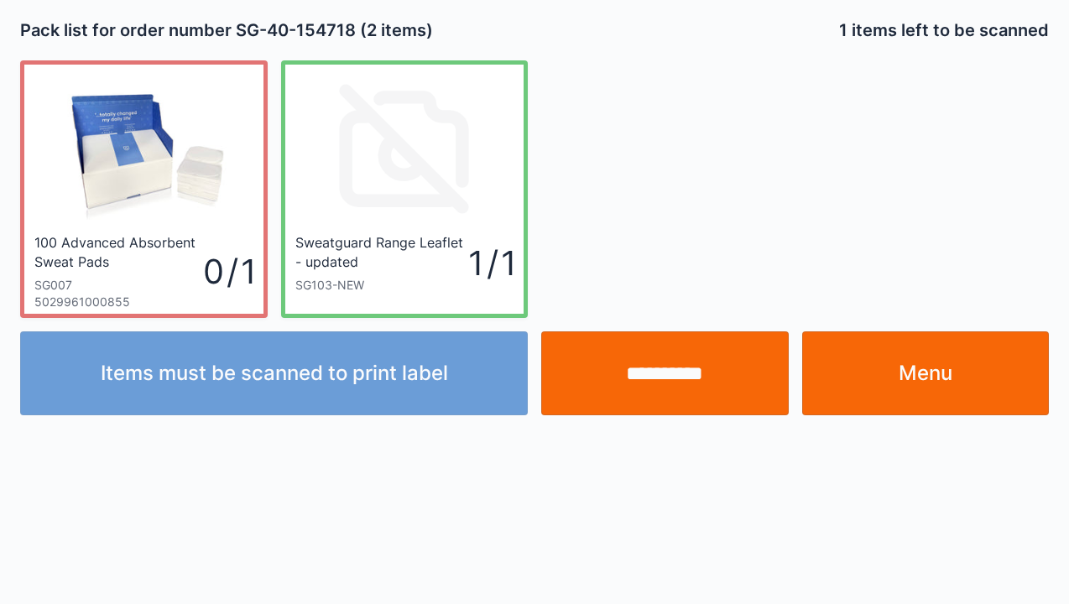
click at [675, 372] on input "**********" at bounding box center [665, 374] width 248 height 84
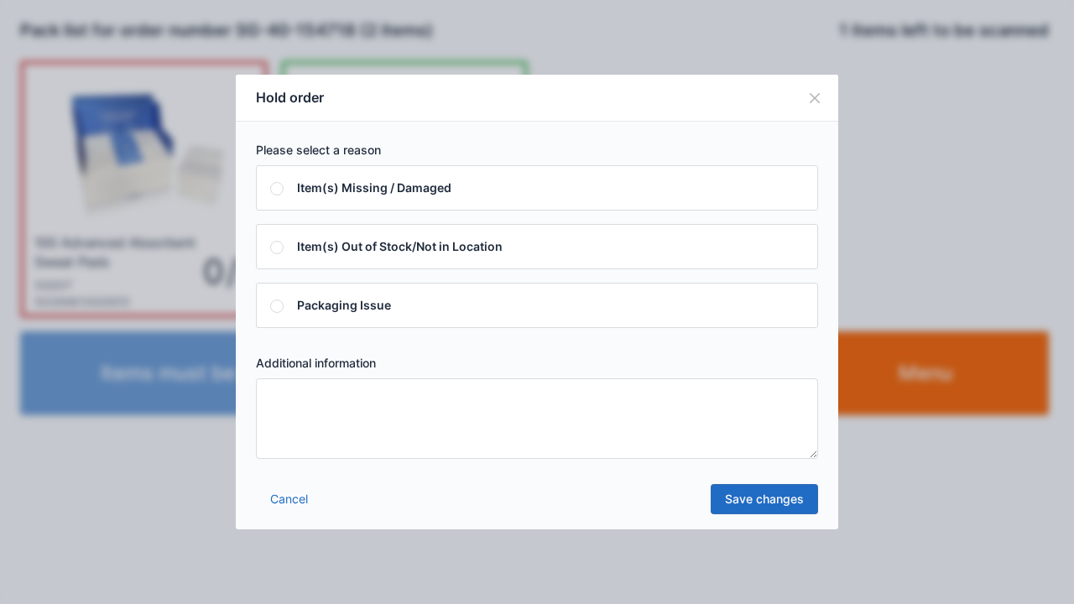
click at [285, 398] on textarea at bounding box center [537, 419] width 562 height 81
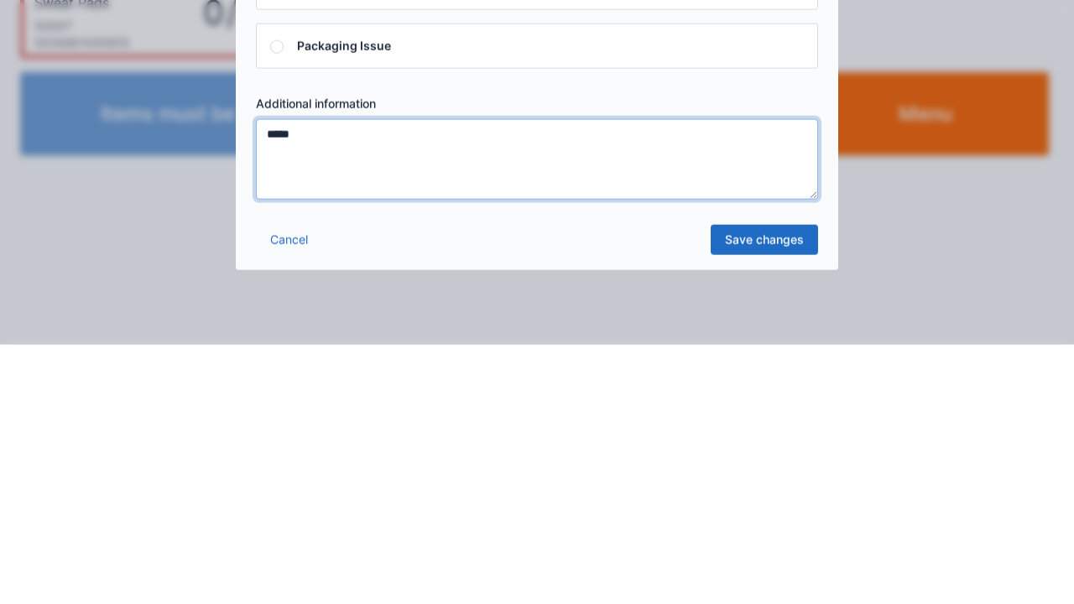
type textarea "*****"
click at [775, 504] on link "Save changes" at bounding box center [764, 499] width 107 height 30
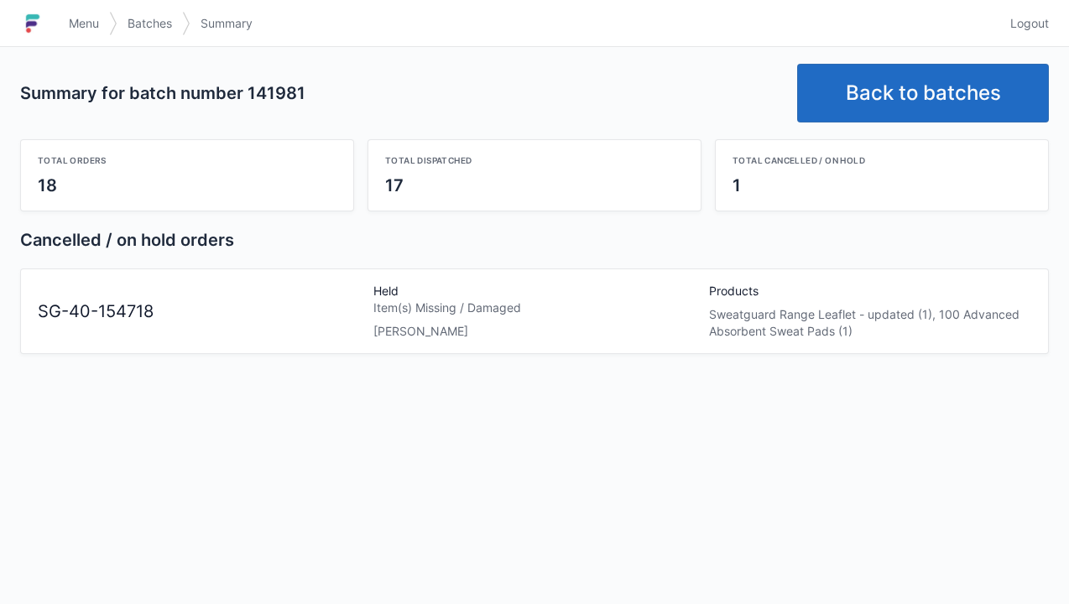
click at [87, 29] on span "Menu" at bounding box center [84, 23] width 30 height 17
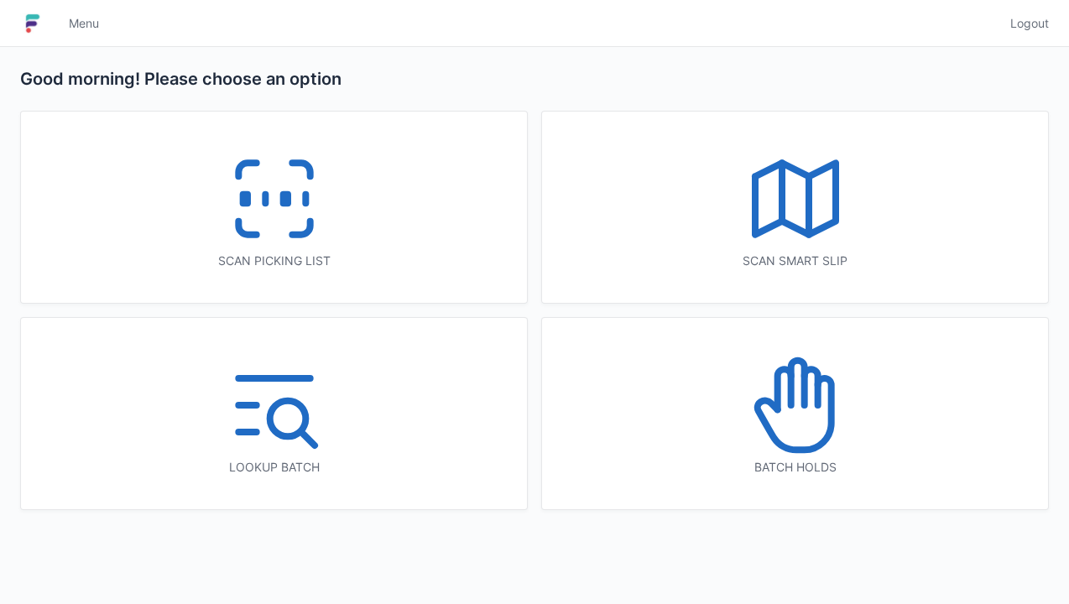
click at [801, 448] on icon at bounding box center [794, 414] width 74 height 71
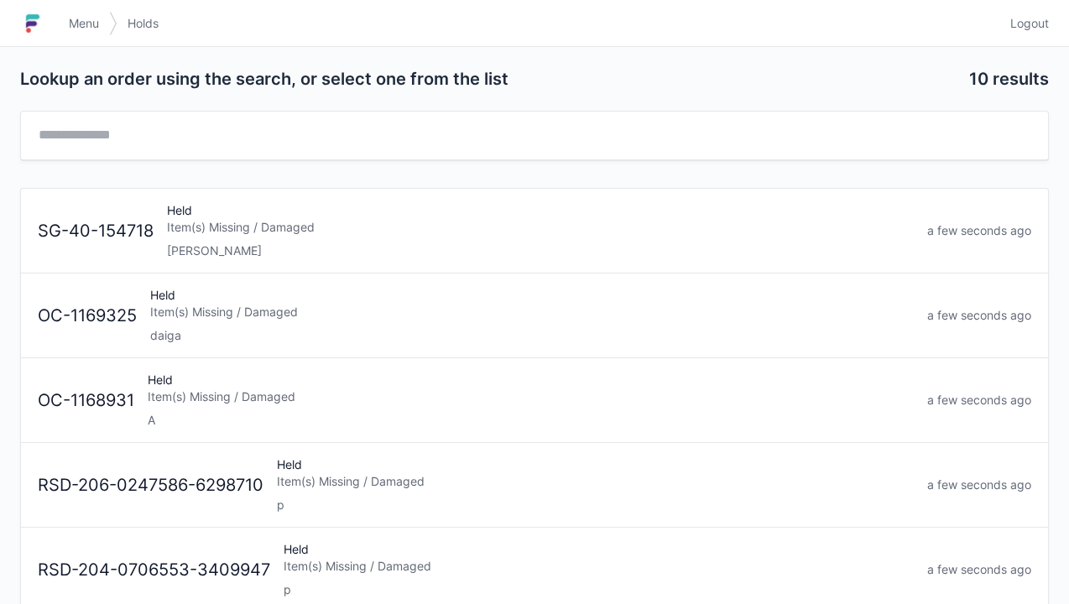
click at [279, 244] on div "[PERSON_NAME]" at bounding box center [540, 251] width 747 height 17
